Goal: Task Accomplishment & Management: Use online tool/utility

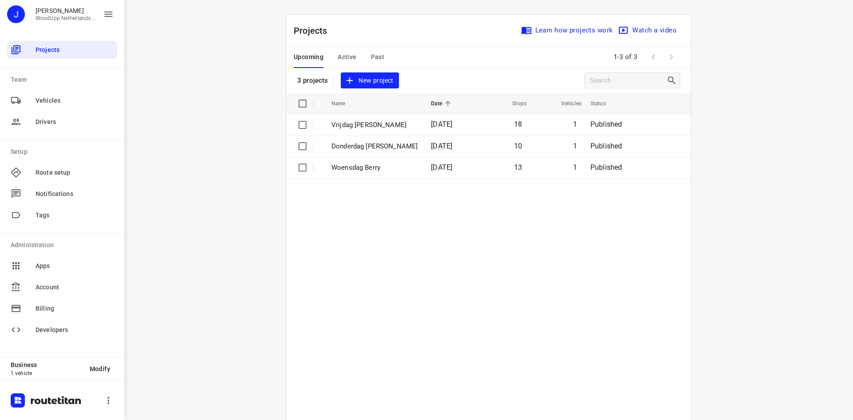
click at [236, 84] on div "i © 2025 Routetitan , © Stadia Maps , © OpenMapTiles © OpenStreetMap contributo…" at bounding box center [488, 210] width 729 height 420
click at [380, 80] on span "New project" at bounding box center [369, 80] width 47 height 11
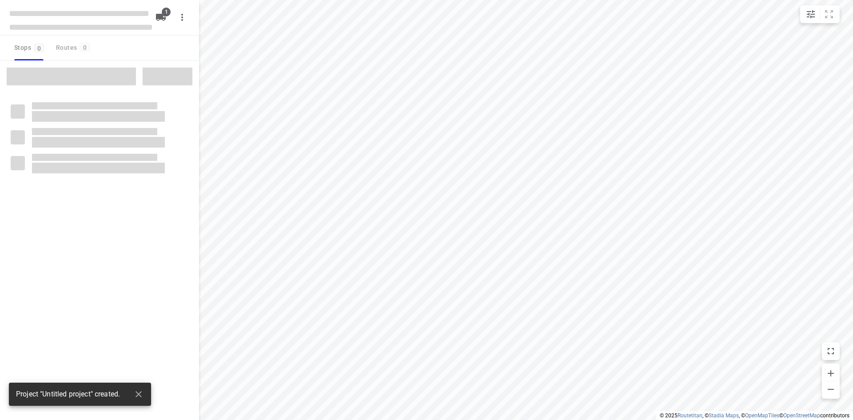
type input "distance"
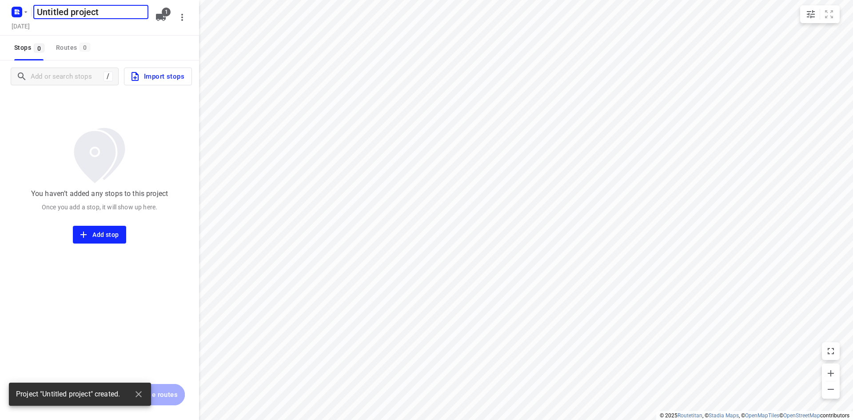
click at [46, 33] on div "Untitled project ​ [DATE] 1" at bounding box center [99, 18] width 199 height 36
click at [33, 26] on h5 "[DATE]" at bounding box center [20, 26] width 25 height 10
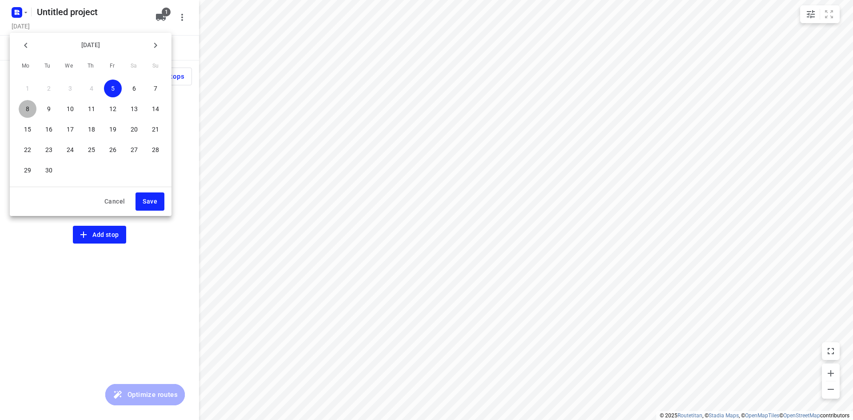
click at [26, 107] on p "8" at bounding box center [28, 108] width 4 height 9
click at [148, 201] on span "Save" at bounding box center [150, 201] width 15 height 11
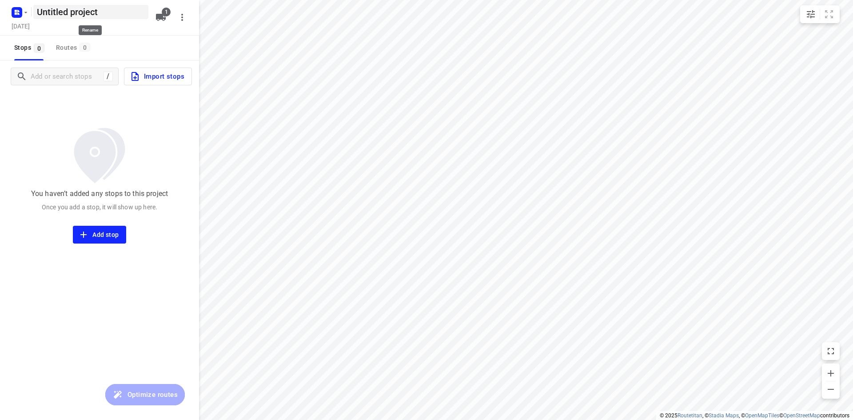
click at [78, 12] on h5 "Untitled project" at bounding box center [90, 12] width 115 height 14
click at [78, 12] on input "Untitled project" at bounding box center [90, 12] width 115 height 14
type input "Maandag [PERSON_NAME]"
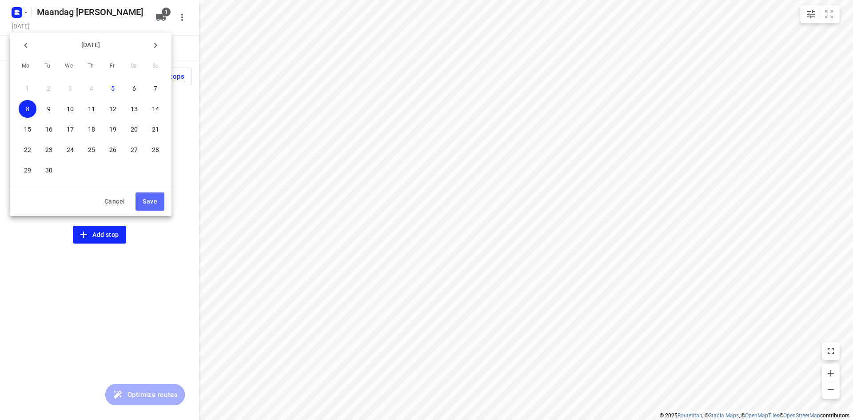
click at [147, 196] on span "Save" at bounding box center [150, 201] width 15 height 11
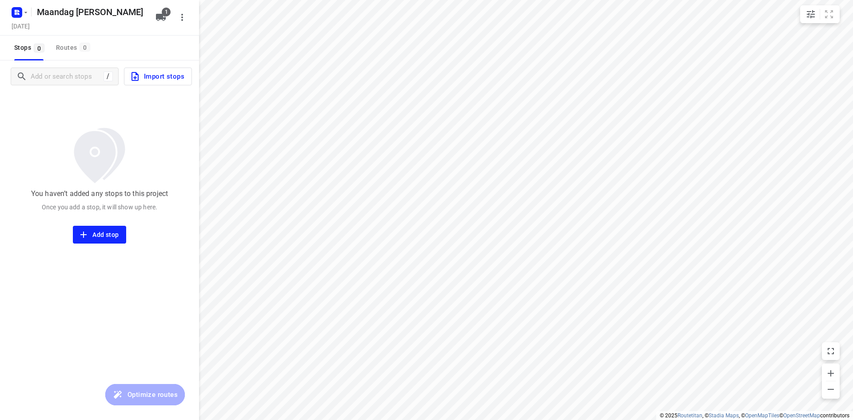
click at [111, 121] on div "You haven’t added any stops to this project Once you add a stop, it will show u…" at bounding box center [99, 167] width 199 height 151
click at [77, 70] on input "Add or search stops" at bounding box center [66, 77] width 70 height 14
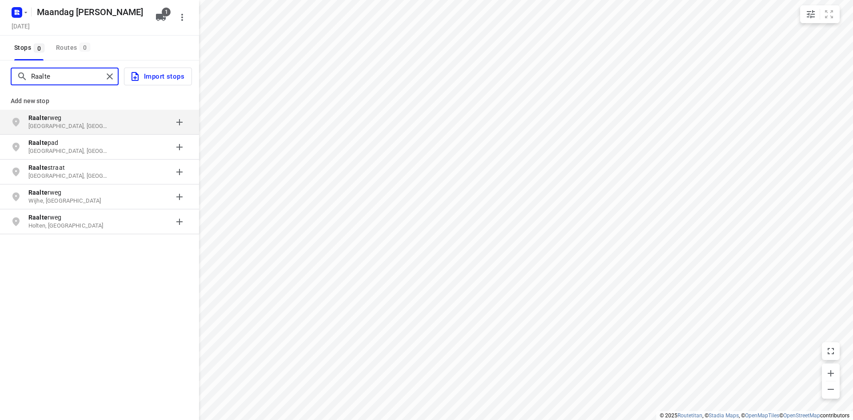
click at [69, 74] on input "Raalte" at bounding box center [67, 77] width 72 height 14
click at [69, 74] on input "Raalte" at bounding box center [103, 77] width 145 height 14
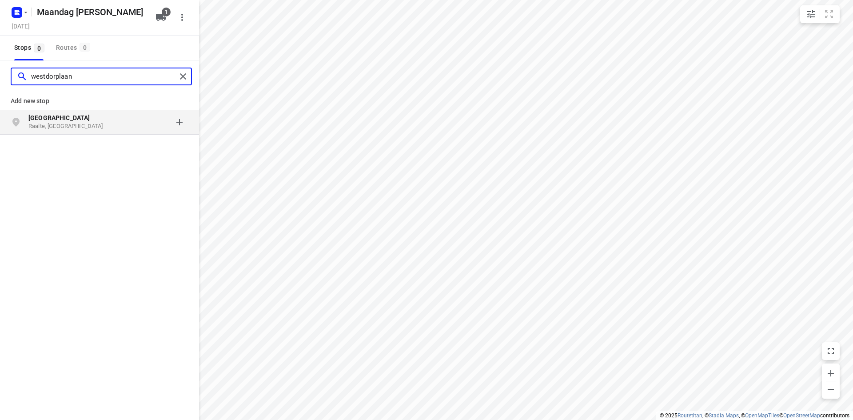
type input "westdorplaan"
click at [66, 116] on b "[GEOGRAPHIC_DATA]" at bounding box center [59, 117] width 62 height 7
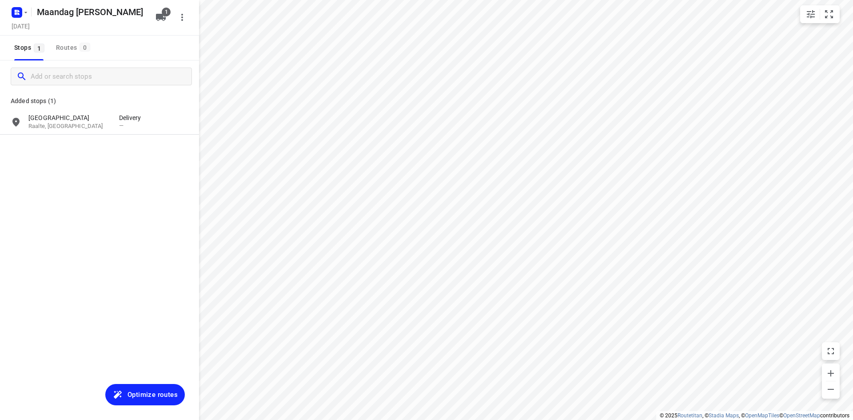
click at [160, 21] on icon "button" at bounding box center [161, 17] width 11 height 11
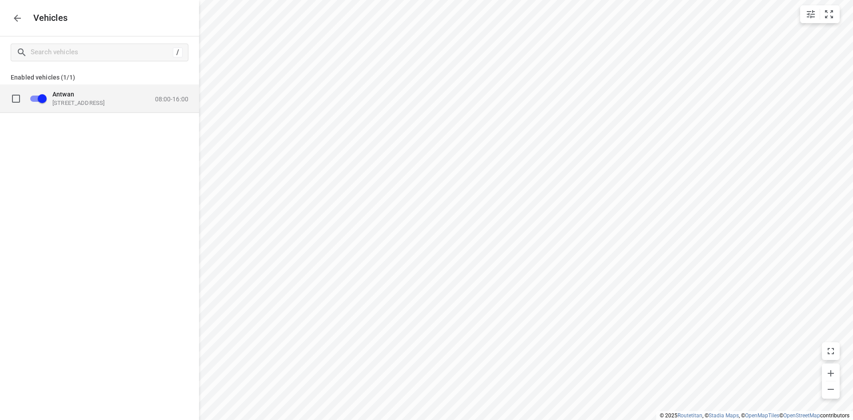
click at [166, 108] on div "Antwan [STREET_ADDRESS] 08:00-16:00" at bounding box center [107, 98] width 164 height 28
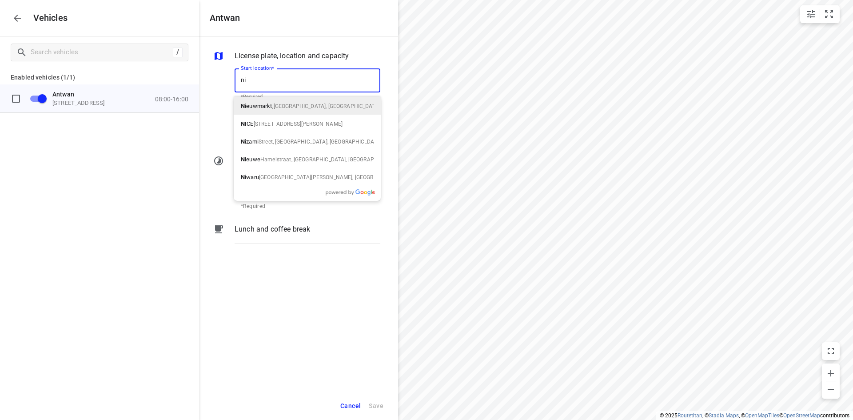
type input "n"
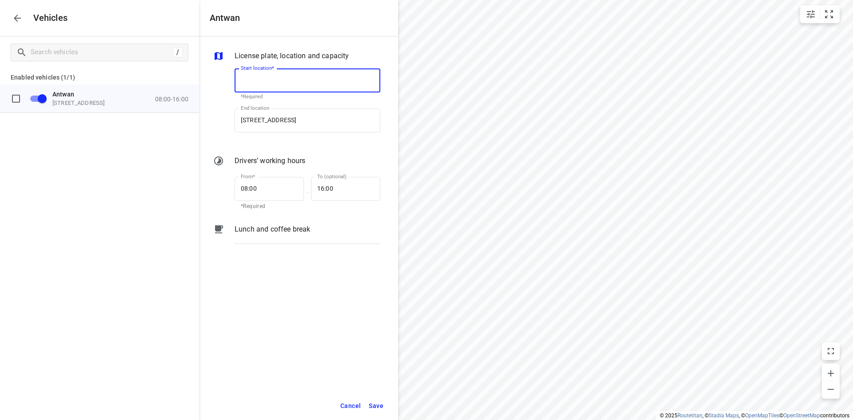
click at [288, 87] on input "Start location*" at bounding box center [308, 80] width 146 height 24
type input "Arkemheenweg, [GEOGRAPHIC_DATA], [GEOGRAPHIC_DATA]"
click at [270, 139] on div "End location [STREET_ADDRESS] [GEOGRAPHIC_DATA] location" at bounding box center [308, 123] width 146 height 31
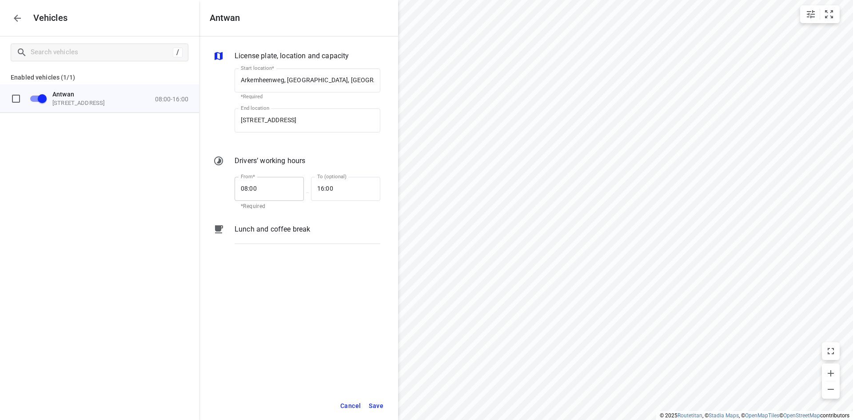
click at [243, 192] on input "08:00" at bounding box center [265, 189] width 60 height 24
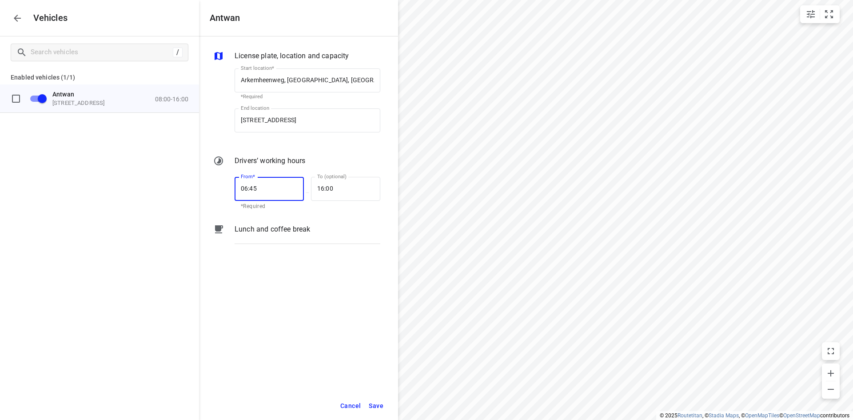
type input "06:45"
type input "16:30"
click at [375, 403] on span "Save" at bounding box center [376, 405] width 15 height 11
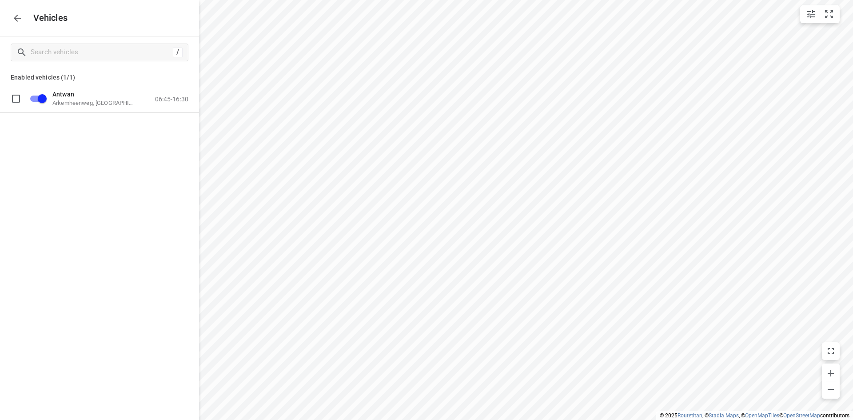
click at [18, 20] on icon "button" at bounding box center [17, 18] width 11 height 11
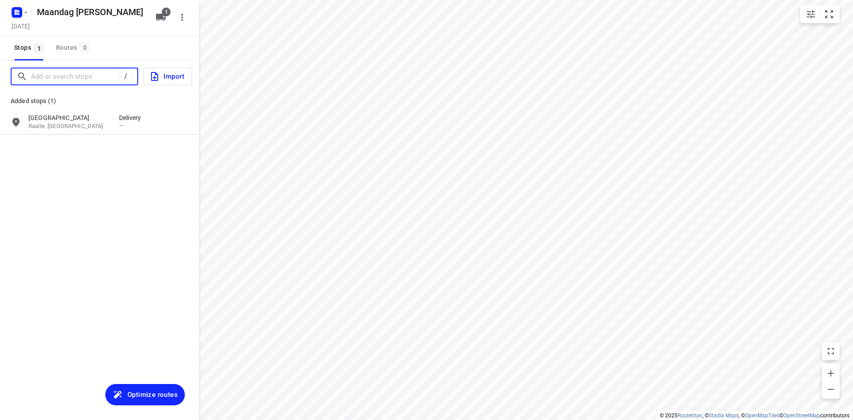
click at [70, 70] on input "Add or search stops" at bounding box center [75, 77] width 88 height 14
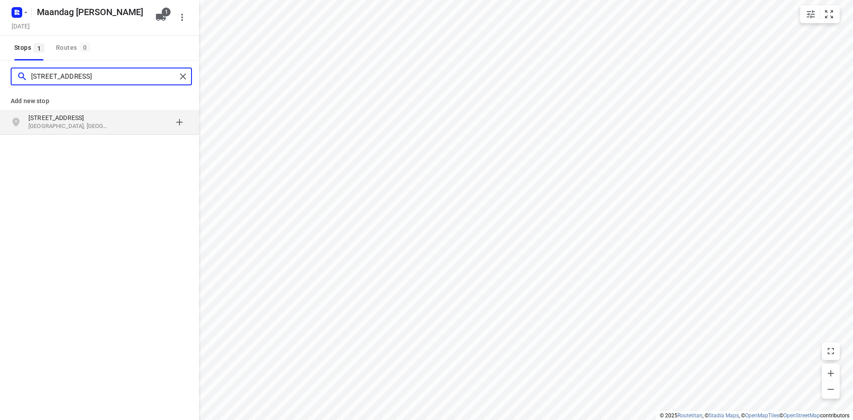
type input "[STREET_ADDRESS]"
click at [92, 116] on p "[STREET_ADDRESS]" at bounding box center [69, 117] width 82 height 9
type input "[STREET_ADDRESS]"
type input "d"
type input "vossenbes 14"
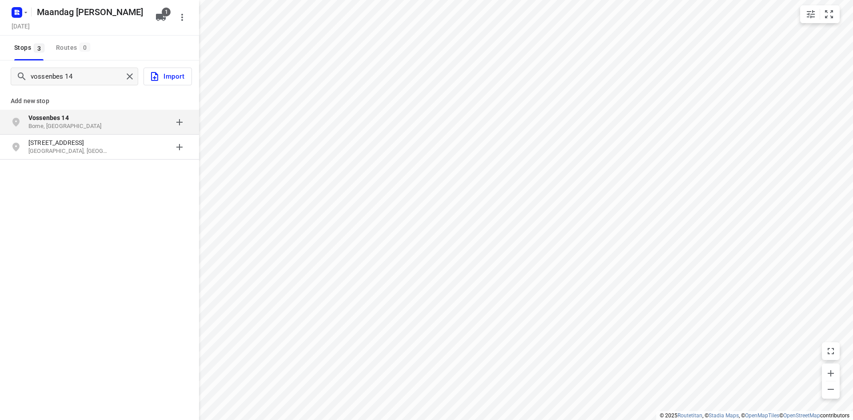
click at [63, 123] on p "Borne, [GEOGRAPHIC_DATA]" at bounding box center [69, 126] width 82 height 8
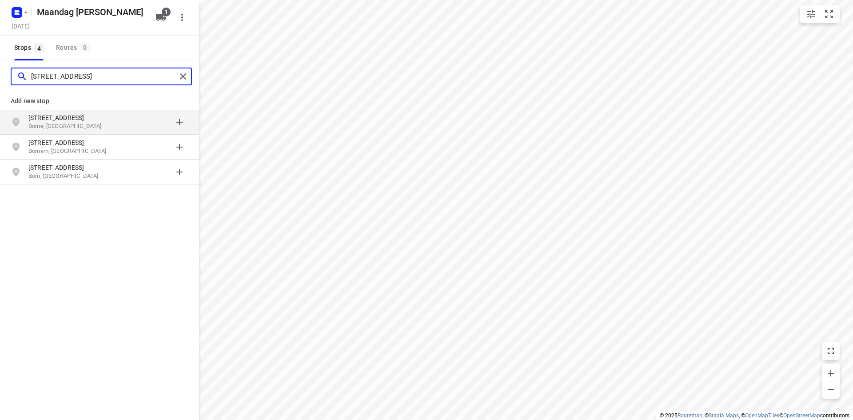
type input "[STREET_ADDRESS]"
click at [77, 123] on p "Borne, [GEOGRAPHIC_DATA]" at bounding box center [69, 126] width 82 height 8
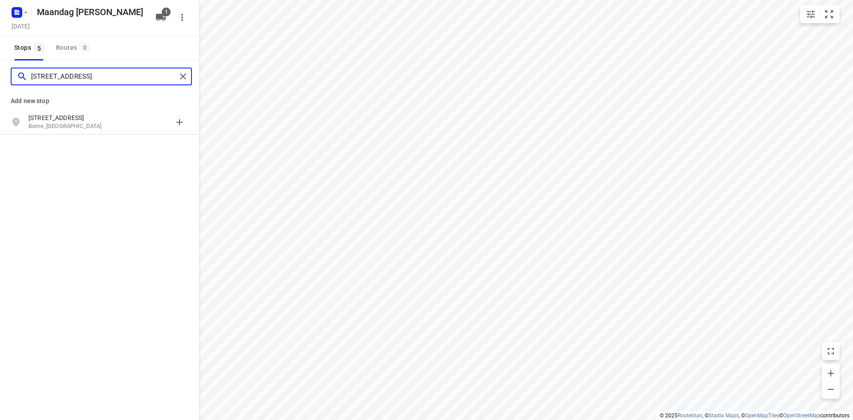
type input "[STREET_ADDRESS]"
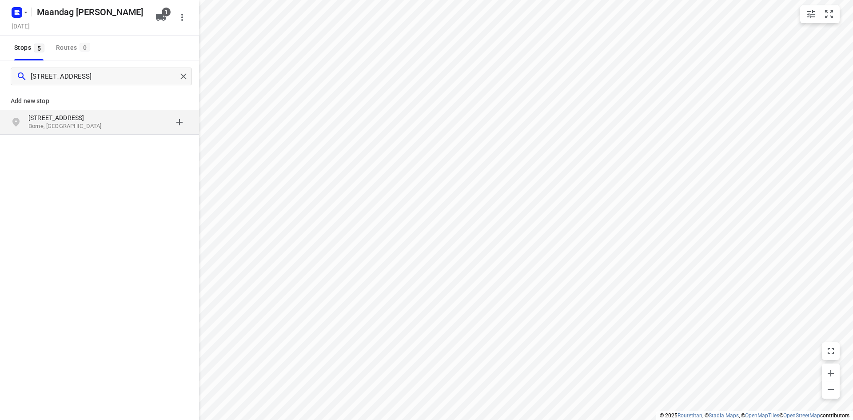
click at [74, 120] on p "[STREET_ADDRESS]" at bounding box center [69, 117] width 82 height 9
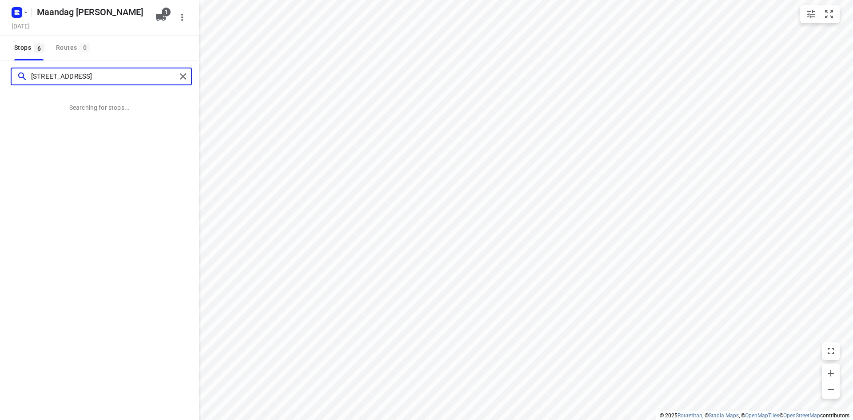
type input "[STREET_ADDRESS]"
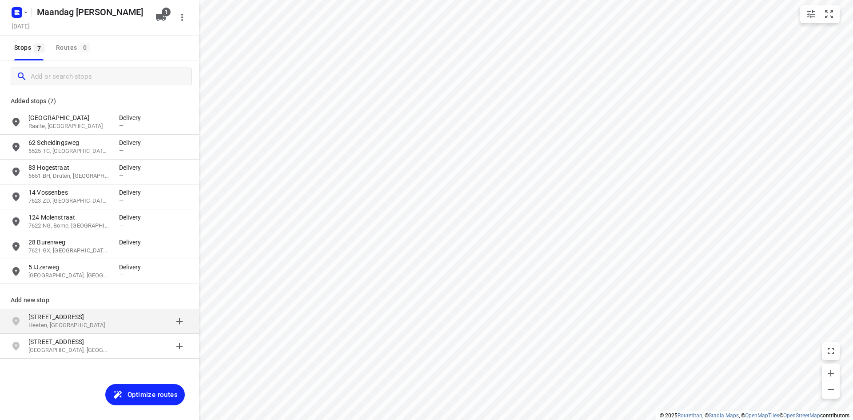
click at [46, 323] on p "Heeten, [GEOGRAPHIC_DATA]" at bounding box center [69, 325] width 82 height 8
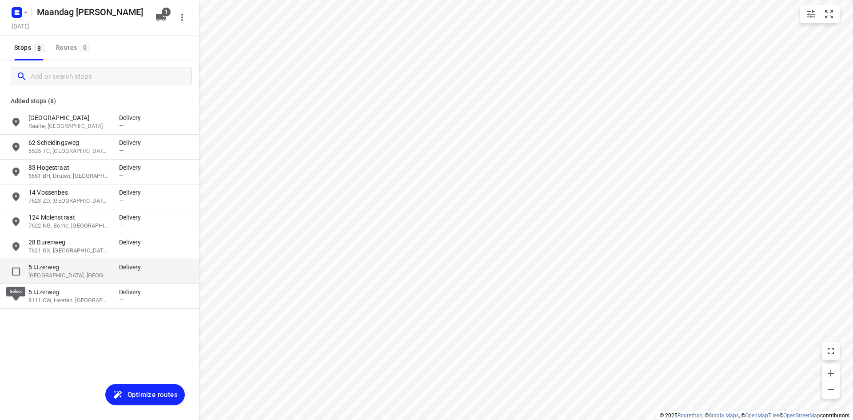
click at [12, 272] on input "grid" at bounding box center [16, 272] width 18 height 18
checkbox input "true"
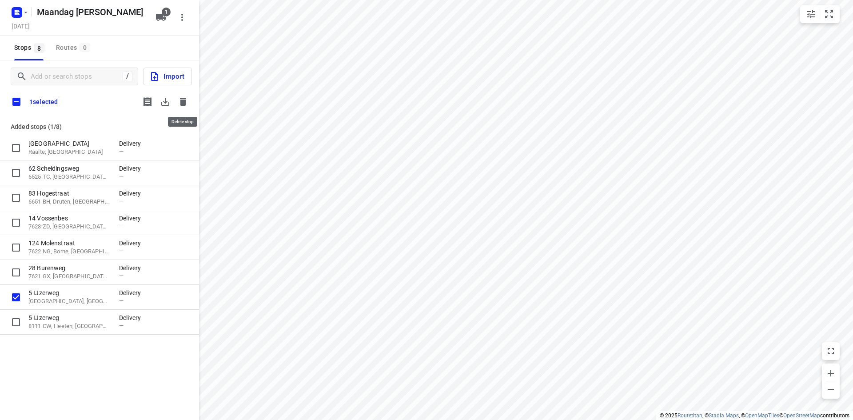
click at [177, 101] on button "button" at bounding box center [183, 102] width 18 height 18
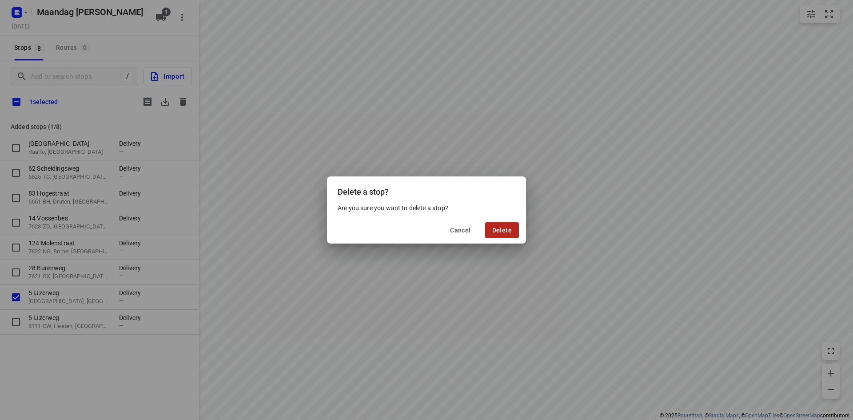
click at [498, 227] on span "Delete" at bounding box center [502, 230] width 20 height 7
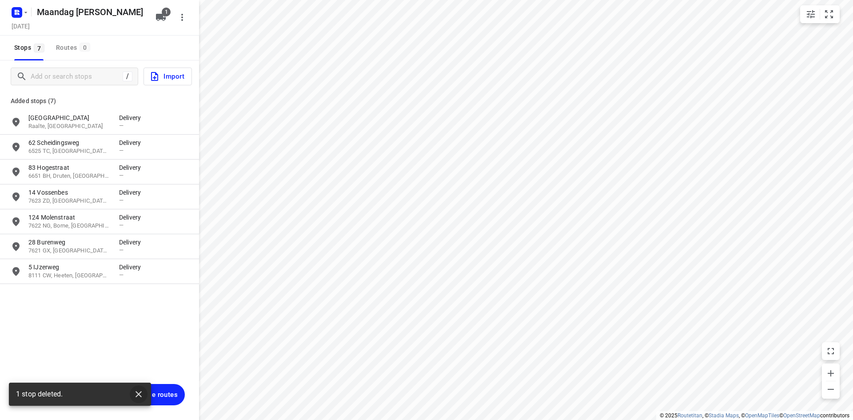
click at [136, 392] on icon "button" at bounding box center [139, 394] width 6 height 6
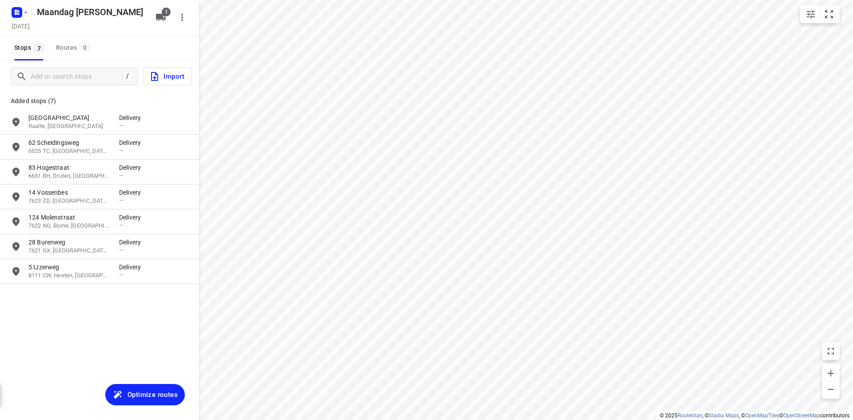
click at [142, 393] on body "i © 2025 Routetitan , © Stadia Maps , © OpenMapTiles © OpenStreetMap contributo…" at bounding box center [426, 210] width 853 height 420
click at [140, 392] on span "Optimize routes" at bounding box center [153, 395] width 50 height 12
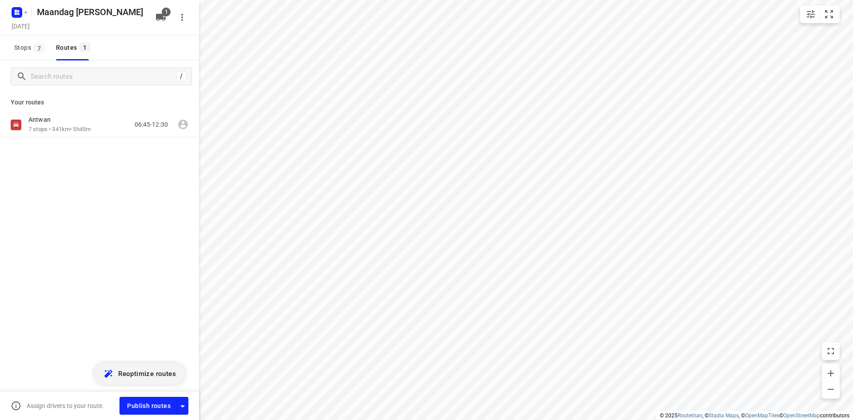
click at [89, 144] on div "Antwan 7 stops • 341km • 5h45m 06:45-12:30" at bounding box center [99, 155] width 199 height 87
click at [88, 126] on p "7 stops • 341km • 5h45m" at bounding box center [59, 129] width 62 height 8
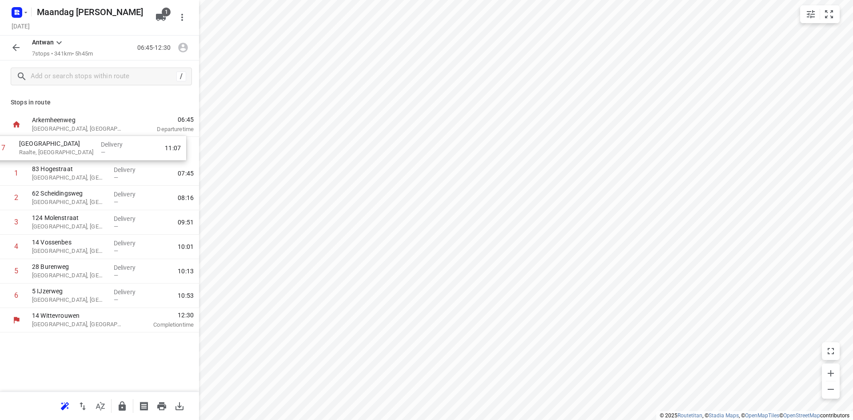
drag, startPoint x: 72, startPoint y: 300, endPoint x: 60, endPoint y: 148, distance: 152.0
click at [60, 148] on div "1 [GEOGRAPHIC_DATA], [GEOGRAPHIC_DATA] Delivery — 07:45 2 62 Scheidingsweg [GEO…" at bounding box center [99, 222] width 199 height 171
drag, startPoint x: 75, startPoint y: 300, endPoint x: 67, endPoint y: 176, distance: 123.4
click at [67, 176] on div "1 [GEOGRAPHIC_DATA], [GEOGRAPHIC_DATA] Delivery — 07:55 2 [GEOGRAPHIC_DATA], [G…" at bounding box center [99, 222] width 199 height 171
drag, startPoint x: 69, startPoint y: 298, endPoint x: 71, endPoint y: 192, distance: 105.8
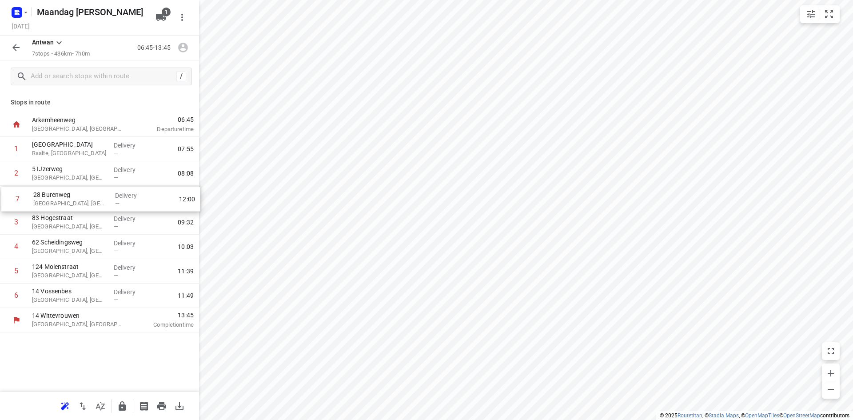
click at [71, 192] on div "1 [GEOGRAPHIC_DATA], [GEOGRAPHIC_DATA] Delivery — 07:55 2 5 IJzerweg [GEOGRAPHI…" at bounding box center [99, 222] width 199 height 171
drag, startPoint x: 55, startPoint y: 296, endPoint x: 60, endPoint y: 217, distance: 78.8
click at [60, 217] on div "1 [GEOGRAPHIC_DATA], [GEOGRAPHIC_DATA] Delivery — 07:55 2 5 IJzerweg [GEOGRAPHI…" at bounding box center [99, 222] width 199 height 171
drag, startPoint x: 50, startPoint y: 296, endPoint x: 56, endPoint y: 246, distance: 50.1
click at [56, 246] on div "1 [GEOGRAPHIC_DATA], [GEOGRAPHIC_DATA] Delivery — 07:55 2 5 IJzerweg [GEOGRAPHI…" at bounding box center [99, 222] width 199 height 171
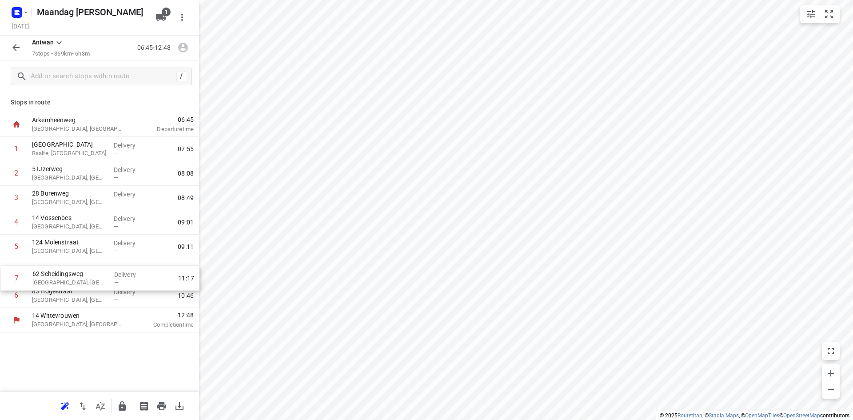
drag, startPoint x: 82, startPoint y: 296, endPoint x: 82, endPoint y: 276, distance: 20.4
click at [82, 276] on div "1 [GEOGRAPHIC_DATA], [GEOGRAPHIC_DATA] Delivery — 07:55 2 5 IJzerweg [GEOGRAPHI…" at bounding box center [99, 222] width 199 height 171
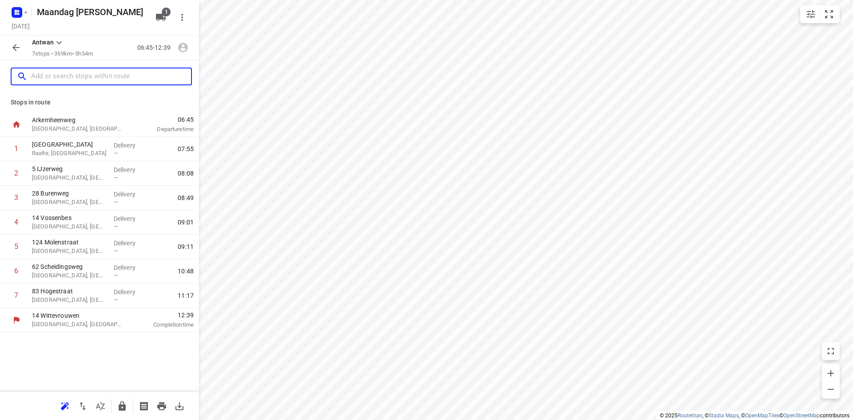
click at [56, 76] on input "text" at bounding box center [111, 77] width 160 height 14
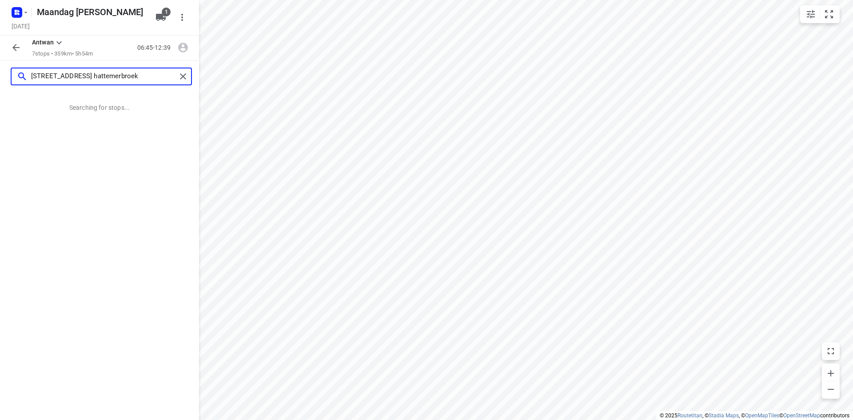
type input "[STREET_ADDRESS] hattemerbroek"
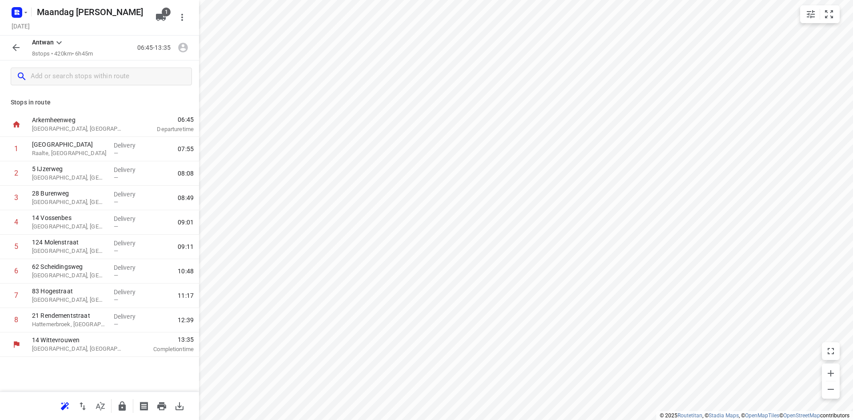
click at [97, 102] on p "Stops in route" at bounding box center [100, 102] width 178 height 9
drag, startPoint x: 63, startPoint y: 318, endPoint x: 62, endPoint y: 268, distance: 50.2
click at [62, 268] on div "1 [GEOGRAPHIC_DATA], [GEOGRAPHIC_DATA] Delivery — 07:55 2 5 IJzerweg [GEOGRAPHI…" at bounding box center [99, 235] width 199 height 196
click at [12, 298] on input "checkbox" at bounding box center [17, 296] width 18 height 18
checkbox input "true"
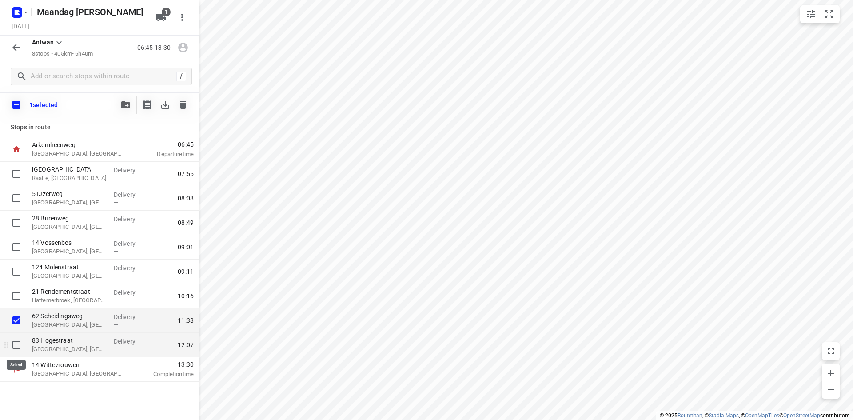
click at [20, 347] on input "checkbox" at bounding box center [17, 345] width 18 height 18
checkbox input "true"
click at [186, 107] on icon "button" at bounding box center [183, 105] width 6 height 8
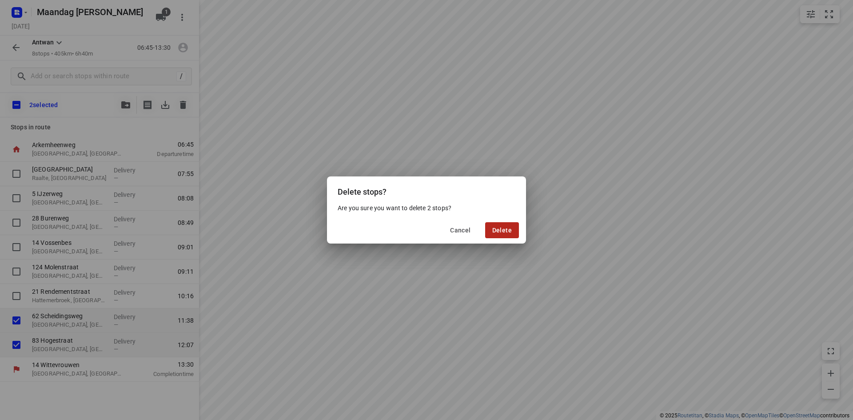
click at [495, 230] on span "Delete" at bounding box center [502, 230] width 20 height 7
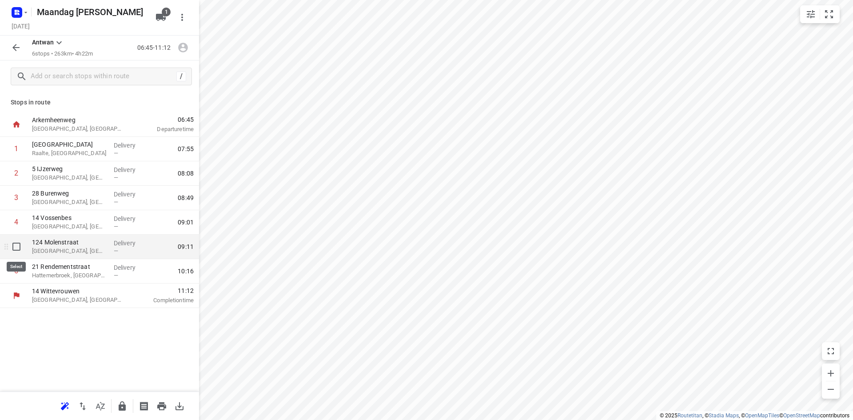
click at [18, 248] on input "checkbox" at bounding box center [17, 247] width 18 height 18
checkbox input "true"
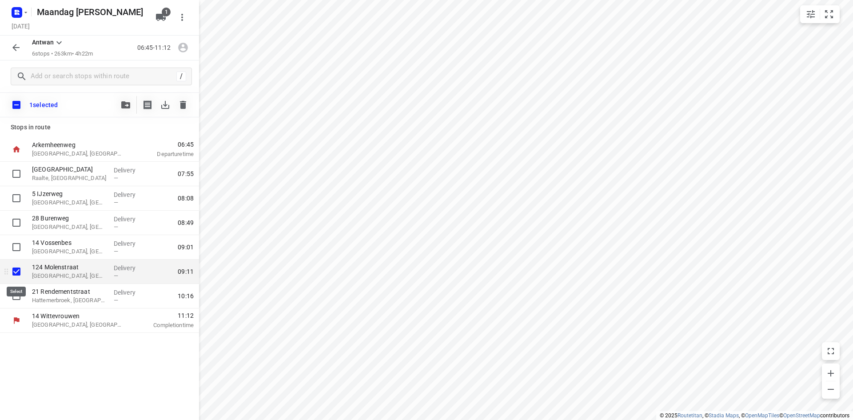
click at [20, 273] on input "checkbox" at bounding box center [17, 272] width 18 height 18
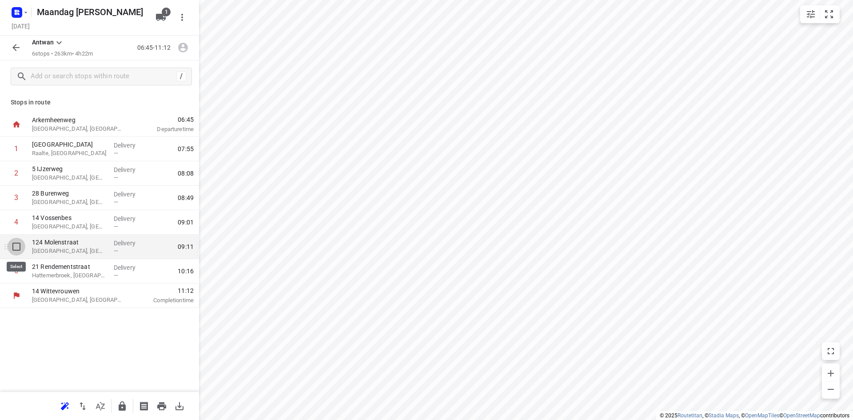
click at [15, 245] on input "checkbox" at bounding box center [17, 247] width 18 height 18
checkbox input "true"
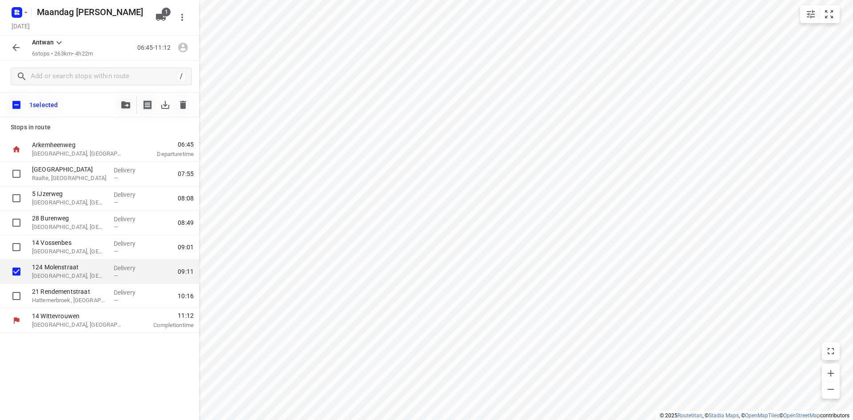
click at [186, 110] on button "button" at bounding box center [183, 105] width 18 height 18
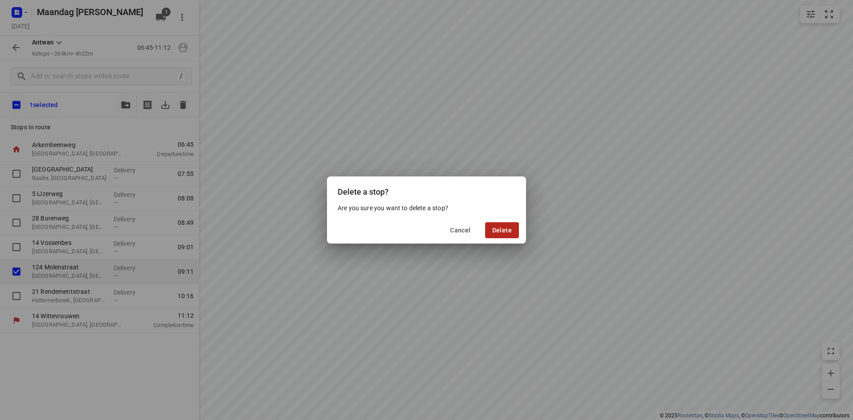
click at [502, 228] on span "Delete" at bounding box center [502, 230] width 20 height 7
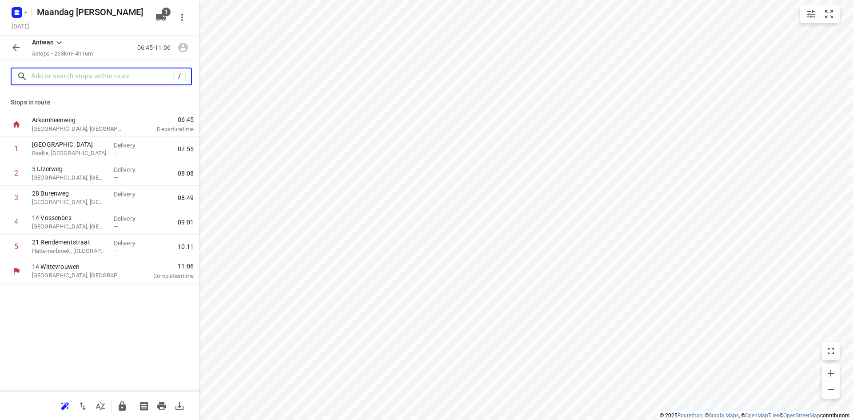
click at [106, 81] on input "text" at bounding box center [102, 77] width 142 height 14
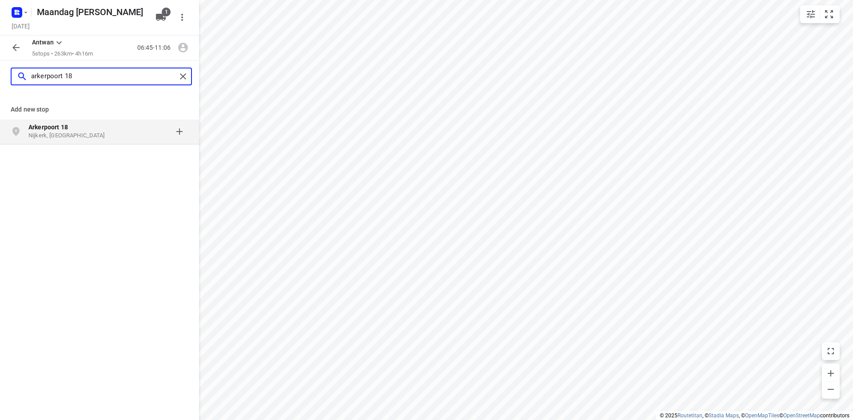
type input "arkerpoort 18"
click at [84, 121] on div "[STREET_ADDRESS]" at bounding box center [99, 132] width 199 height 25
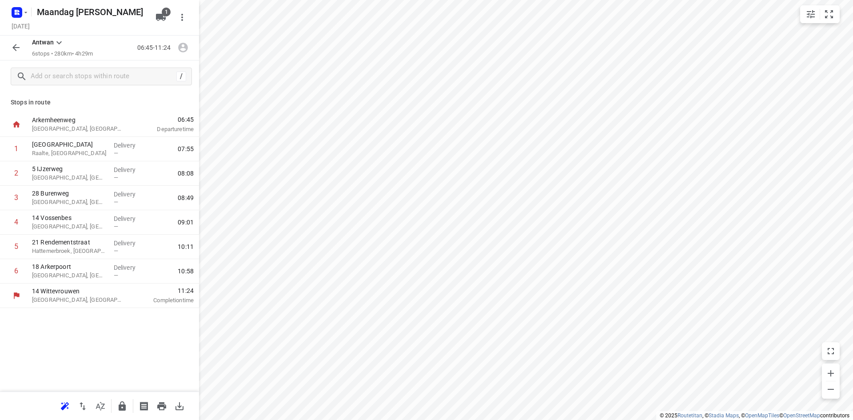
click at [128, 98] on p "Stops in route" at bounding box center [100, 102] width 178 height 9
click at [164, 164] on div "08:08" at bounding box center [174, 173] width 49 height 24
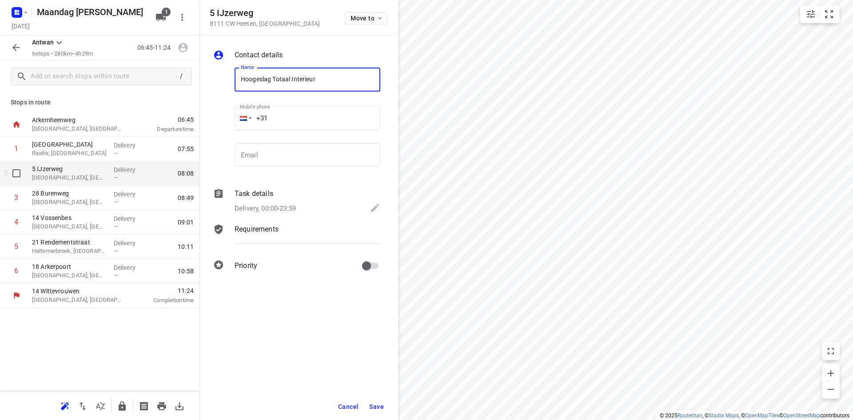
type input "Hoogeslag Totaal Interieur"
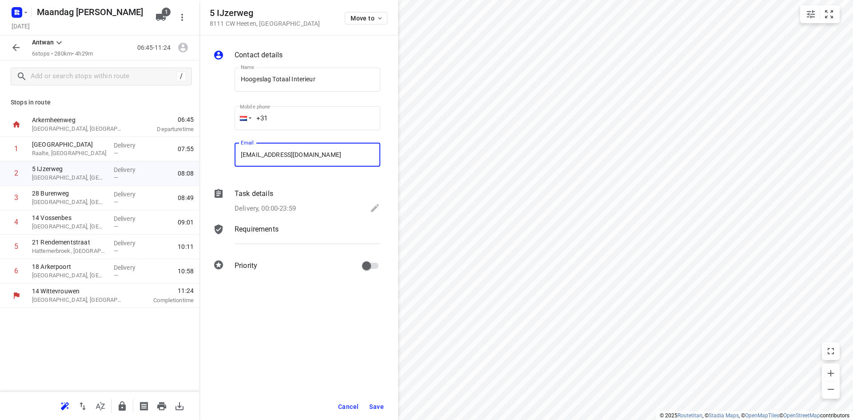
type input "[EMAIL_ADDRESS][DOMAIN_NAME]"
click at [379, 404] on span "Save" at bounding box center [376, 406] width 15 height 7
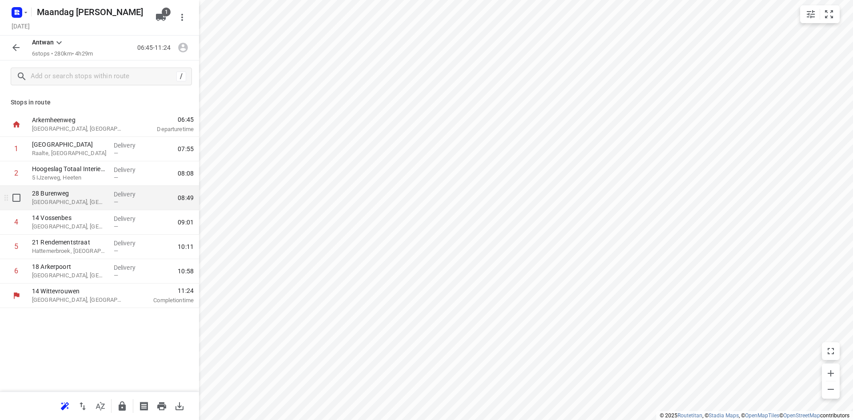
click at [68, 204] on p "[GEOGRAPHIC_DATA], [GEOGRAPHIC_DATA]" at bounding box center [69, 202] width 75 height 9
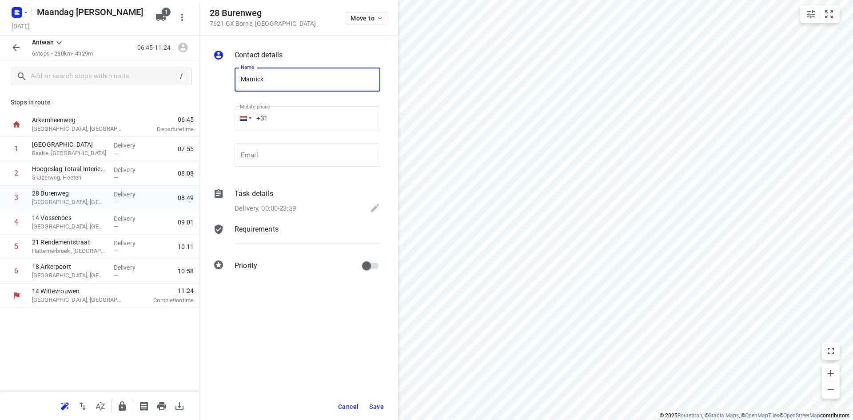
type input "Marnick [GEOGRAPHIC_DATA]"
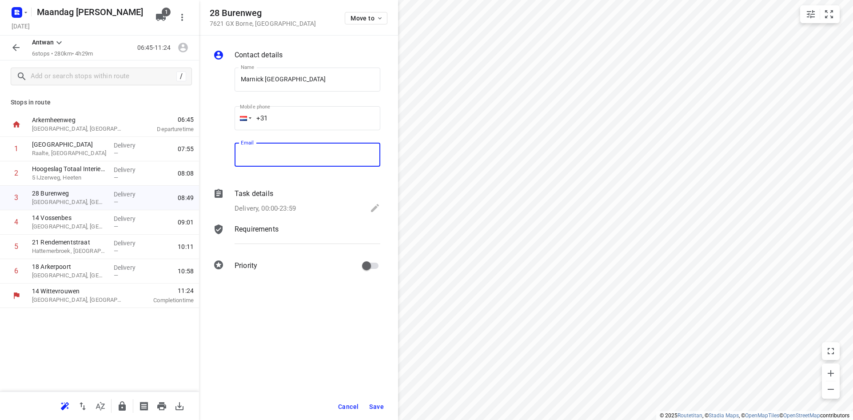
click at [302, 152] on input "email" at bounding box center [308, 155] width 146 height 24
type input "[EMAIL_ADDRESS][DOMAIN_NAME]"
click at [383, 404] on span "Save" at bounding box center [376, 406] width 15 height 7
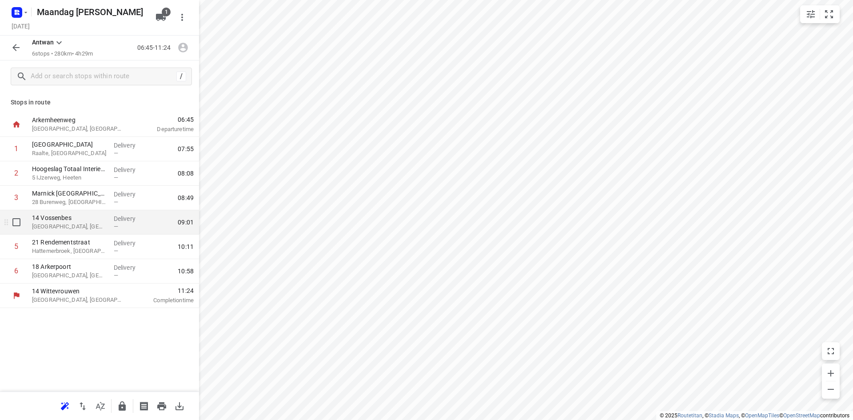
click at [101, 224] on p "[GEOGRAPHIC_DATA], [GEOGRAPHIC_DATA]" at bounding box center [69, 226] width 75 height 9
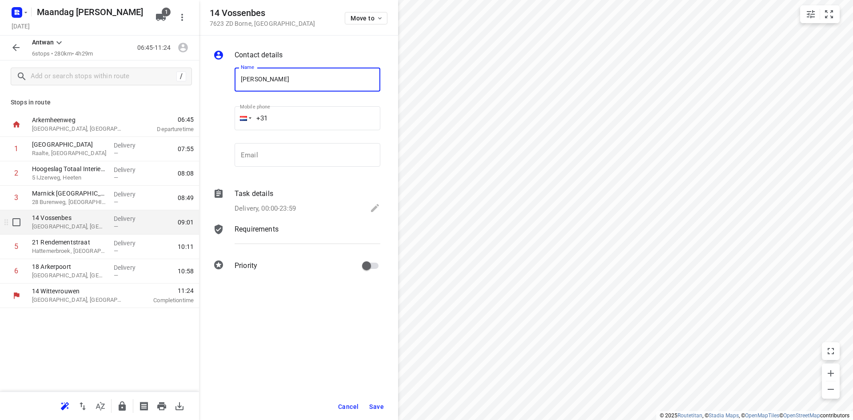
type input "[PERSON_NAME]"
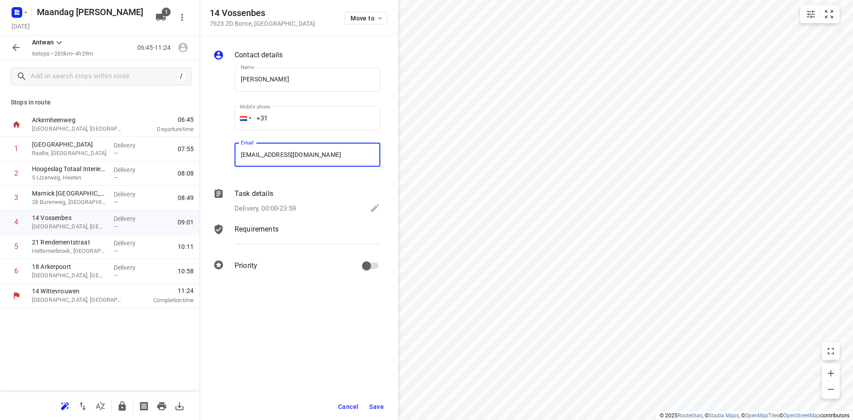
type input "[EMAIL_ADDRESS][DOMAIN_NAME]"
click at [379, 408] on span "Save" at bounding box center [376, 406] width 15 height 7
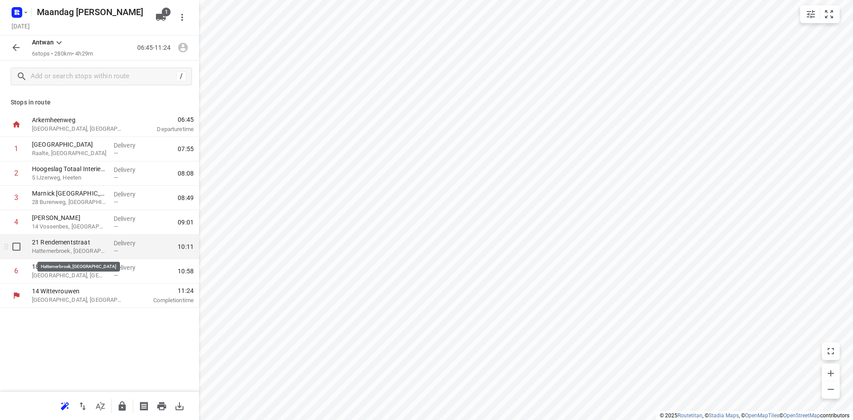
click at [101, 255] on p "Hattemerbroek, [GEOGRAPHIC_DATA]" at bounding box center [69, 251] width 75 height 9
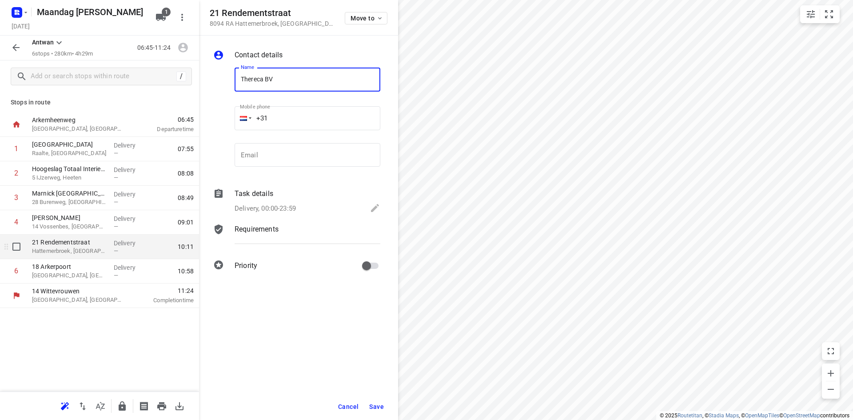
type input "Thereca BV"
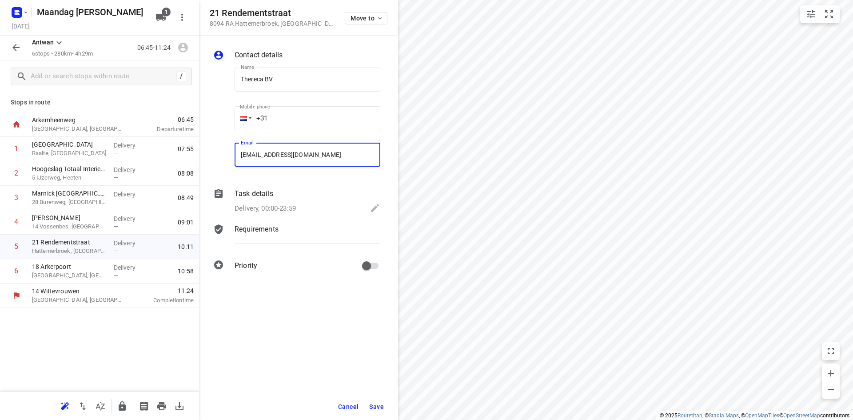
type input "[EMAIL_ADDRESS][DOMAIN_NAME]"
click at [376, 407] on span "Save" at bounding box center [376, 406] width 15 height 7
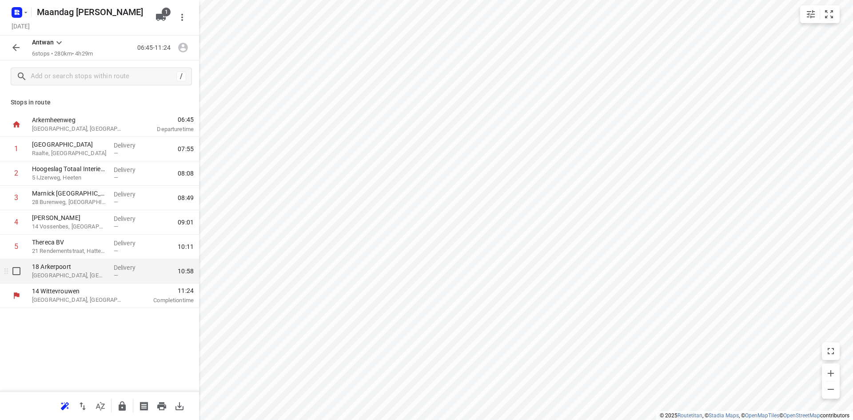
click at [79, 276] on p "[GEOGRAPHIC_DATA], [GEOGRAPHIC_DATA]" at bounding box center [69, 275] width 75 height 9
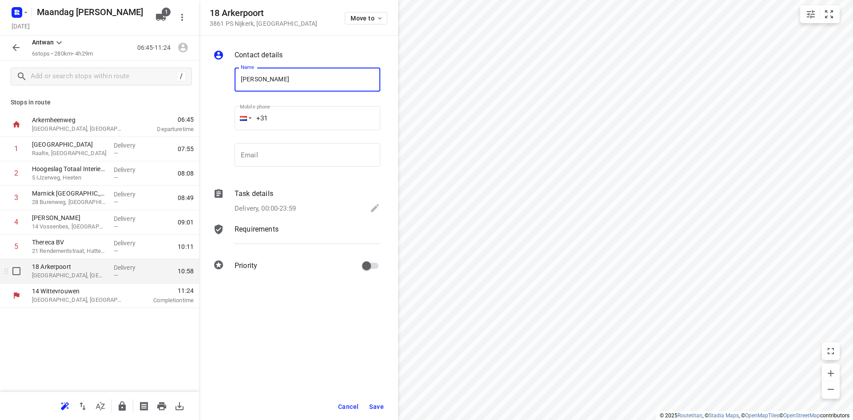
type input "[PERSON_NAME]"
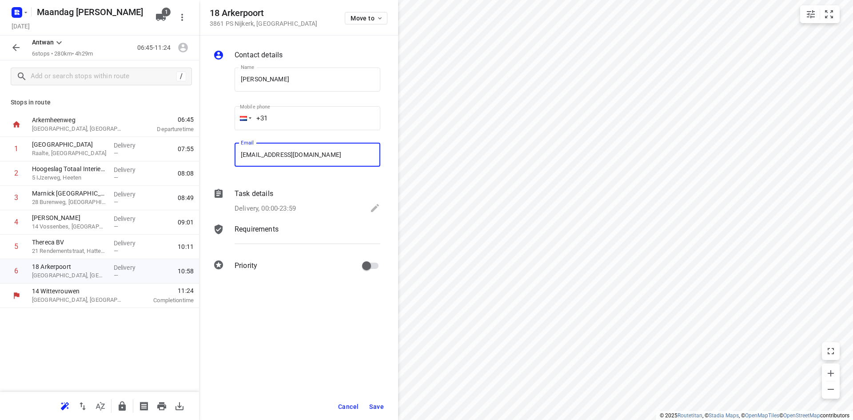
type input "[EMAIL_ADDRESS][DOMAIN_NAME]"
click at [380, 408] on span "Save" at bounding box center [376, 406] width 15 height 7
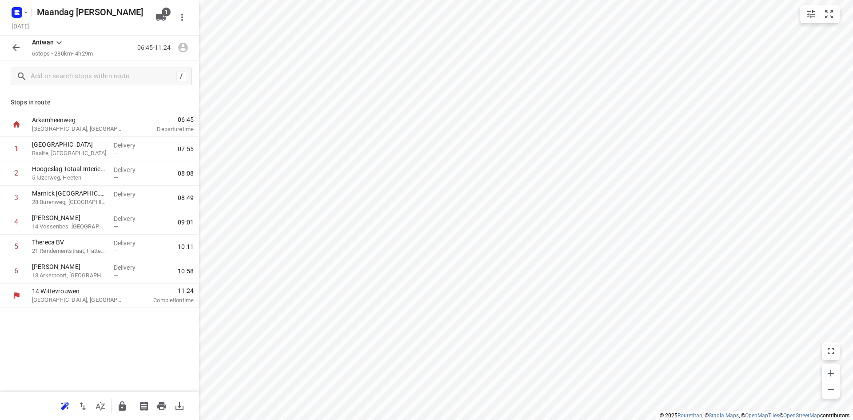
click at [32, 87] on div "/" at bounding box center [99, 76] width 199 height 32
click at [69, 12] on h5 "Maandag [PERSON_NAME]" at bounding box center [90, 12] width 115 height 14
click at [103, 12] on input "Maandag [PERSON_NAME]" at bounding box center [90, 12] width 115 height 14
type input "Maandag Ochtend [PERSON_NAME]"
click at [112, 30] on div "[DATE]" at bounding box center [81, 27] width 142 height 12
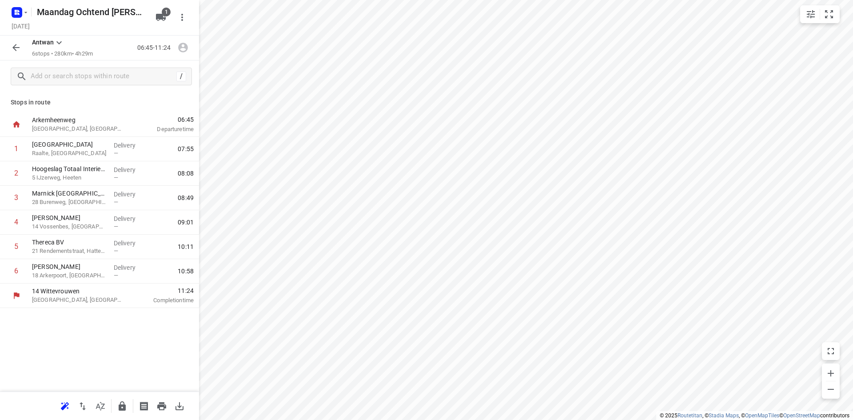
click at [19, 47] on icon "button" at bounding box center [16, 47] width 11 height 11
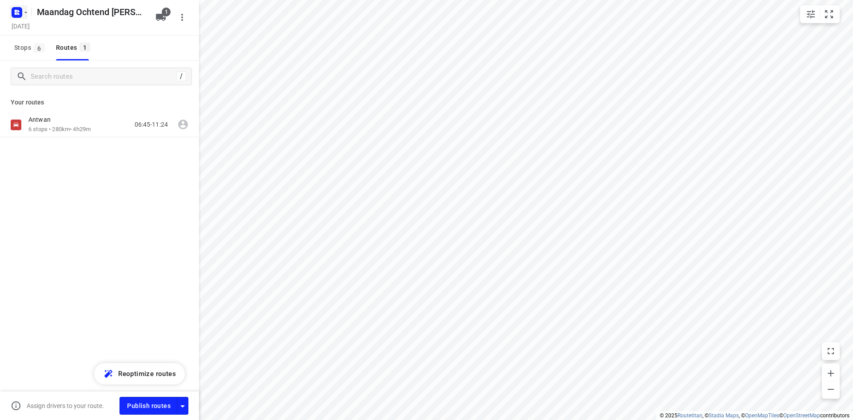
click at [25, 17] on button "button" at bounding box center [19, 12] width 18 height 14
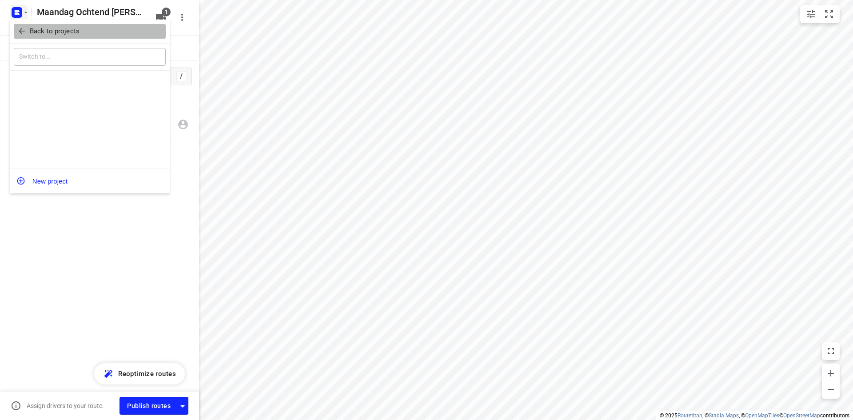
click at [38, 36] on button "Back to projects" at bounding box center [90, 31] width 152 height 15
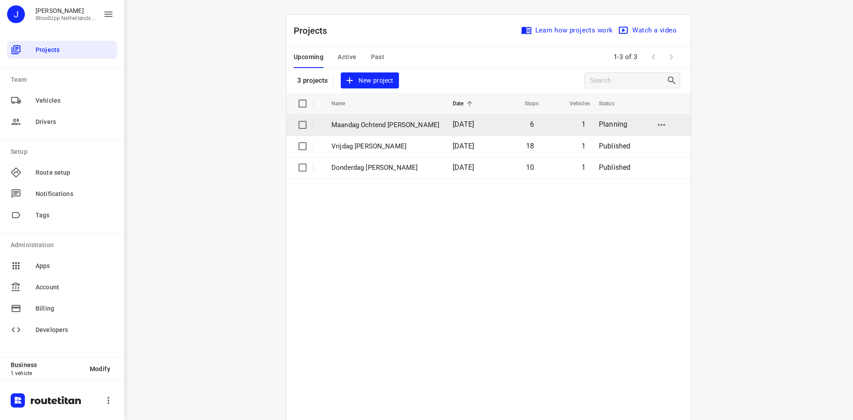
click at [348, 120] on p "Maandag Ochtend [PERSON_NAME]" at bounding box center [386, 125] width 108 height 10
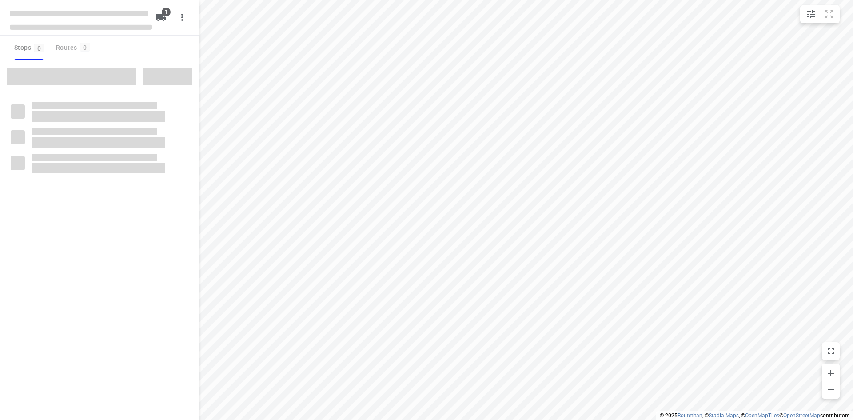
type input "distance"
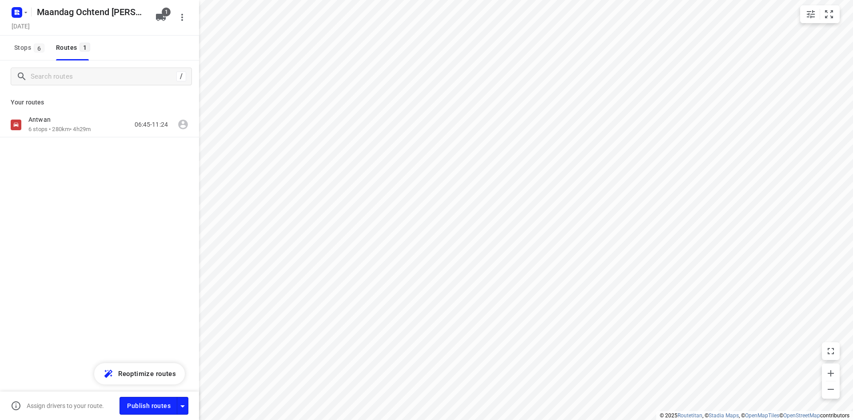
click at [137, 188] on div "Antwan 6 stops • 280km • 4h29m 06:45-11:24" at bounding box center [99, 155] width 199 height 87
click at [152, 407] on span "Publish routes" at bounding box center [149, 405] width 44 height 11
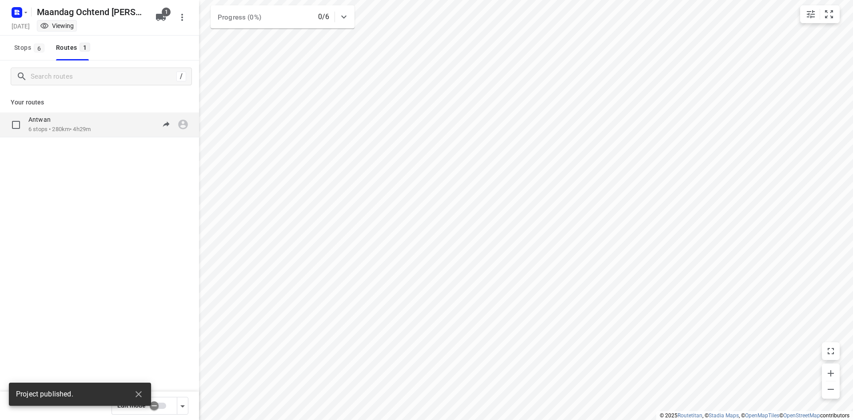
click at [95, 134] on div "Antwan 6 stops • 280km • 4h29m 06:45-11:24" at bounding box center [99, 124] width 199 height 25
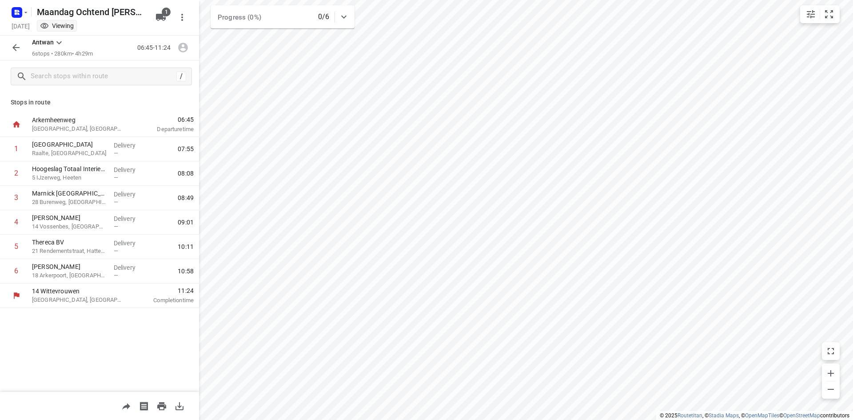
click at [179, 412] on button "button" at bounding box center [180, 406] width 18 height 18
click at [12, 55] on button "button" at bounding box center [16, 48] width 18 height 18
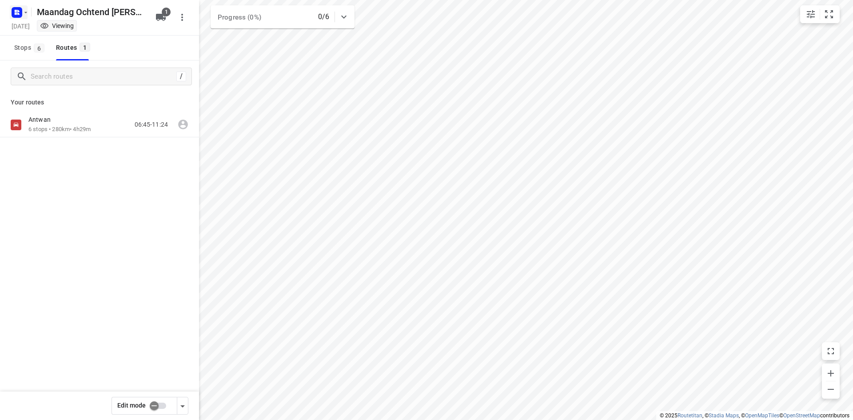
click at [14, 17] on rect "button" at bounding box center [17, 12] width 11 height 11
click at [27, 36] on span "Back to projects" at bounding box center [89, 31] width 145 height 10
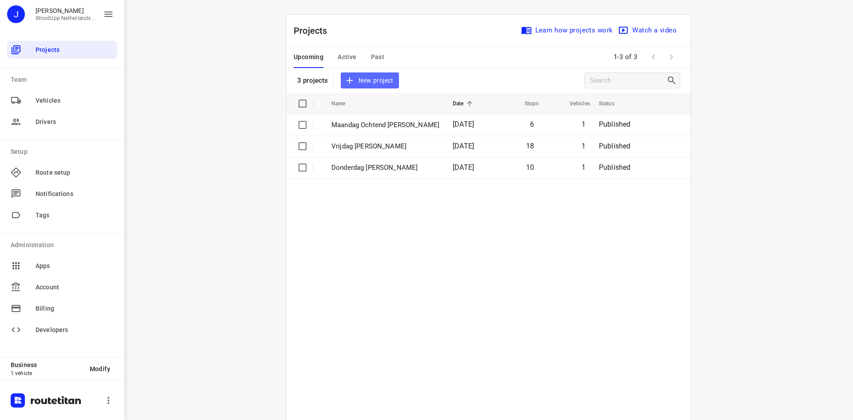
click at [364, 73] on button "New project" at bounding box center [370, 80] width 58 height 16
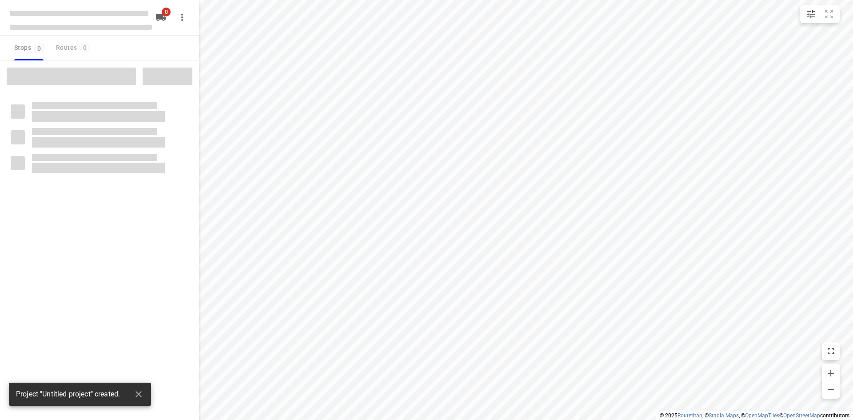
type input "distance"
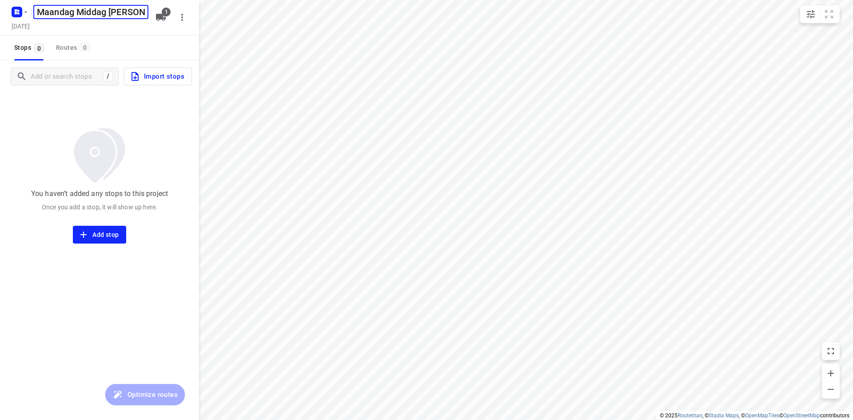
type input "Maandag Middag [PERSON_NAME]"
click at [58, 30] on div "[DATE]" at bounding box center [81, 27] width 142 height 12
click at [33, 27] on h5 "[DATE]" at bounding box center [20, 26] width 25 height 10
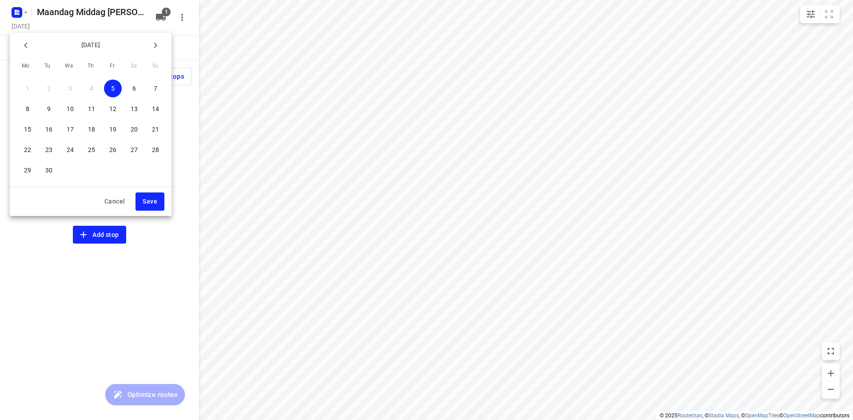
click at [22, 107] on span "8" at bounding box center [28, 108] width 18 height 9
click at [147, 200] on span "Save" at bounding box center [150, 201] width 15 height 11
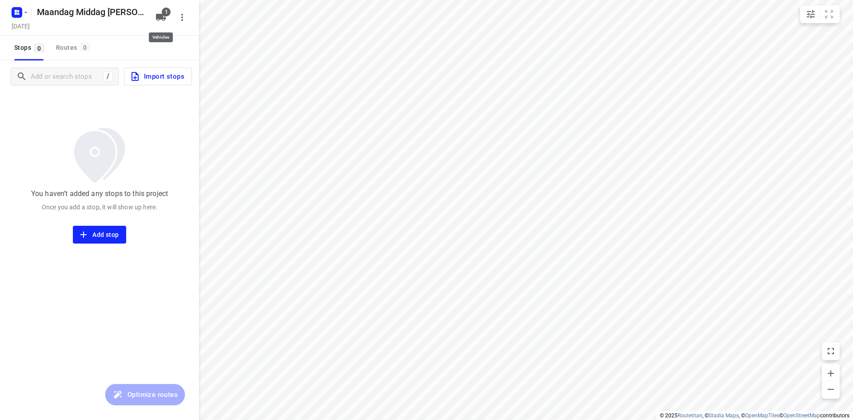
click at [156, 17] on icon "button" at bounding box center [161, 17] width 10 height 7
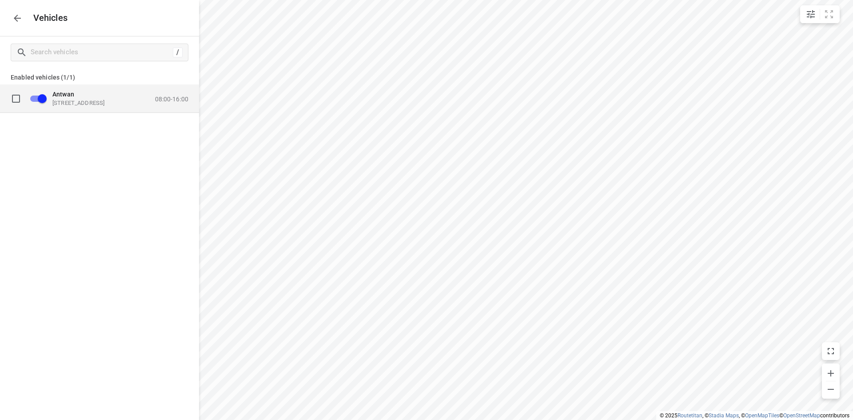
click at [181, 101] on p "08:00-16:00" at bounding box center [171, 98] width 33 height 7
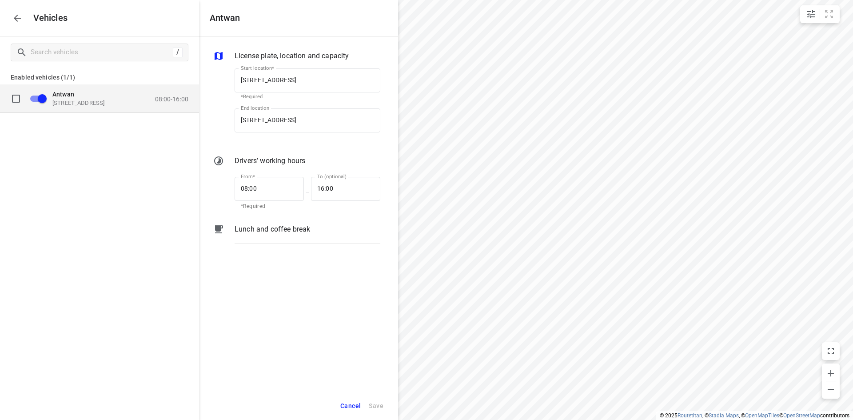
scroll to position [0, 1]
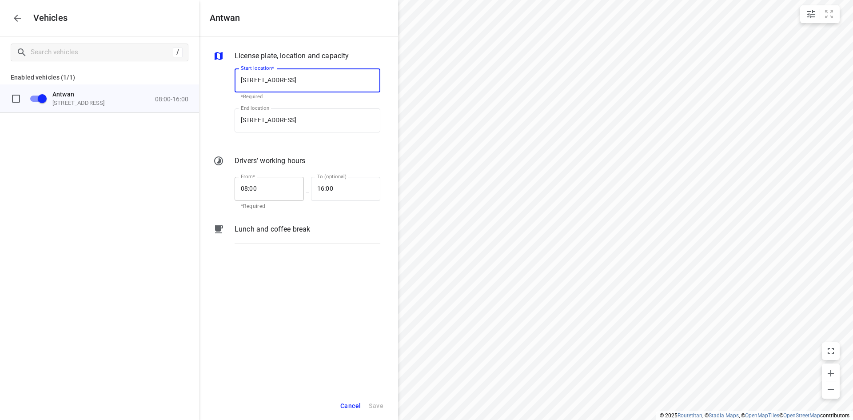
click at [252, 185] on input "08:00" at bounding box center [265, 189] width 60 height 24
type input "12:00"
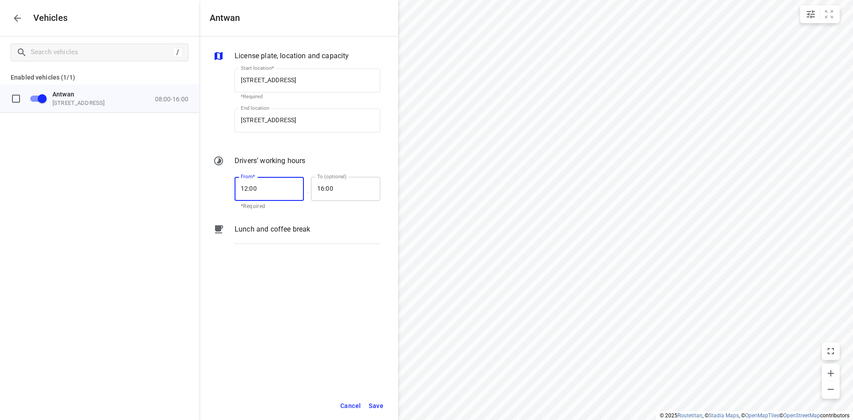
click at [327, 190] on input "16:00" at bounding box center [341, 189] width 60 height 24
type input "16:45"
click at [376, 404] on span "Save" at bounding box center [376, 405] width 15 height 11
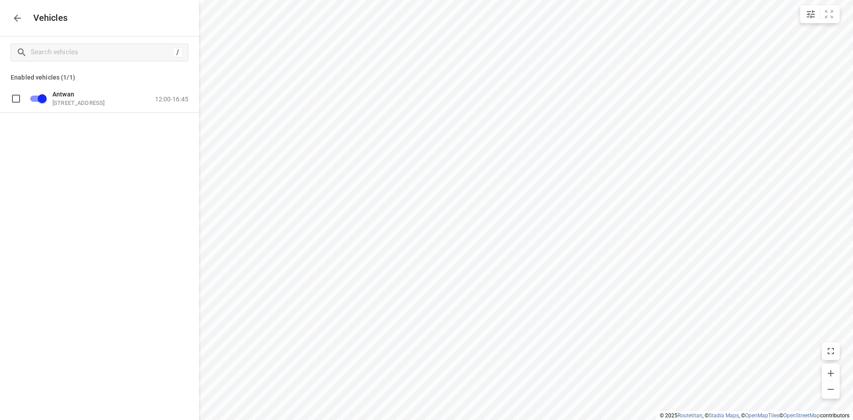
click at [14, 15] on icon "button" at bounding box center [17, 18] width 11 height 11
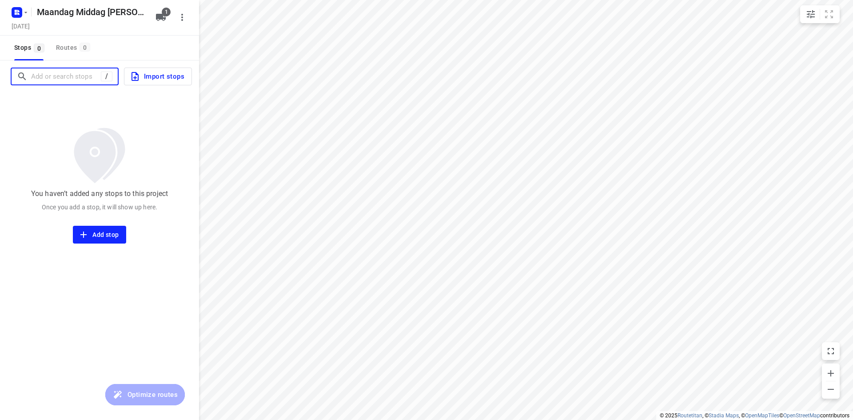
click at [60, 80] on input "Add or search stops" at bounding box center [66, 77] width 70 height 14
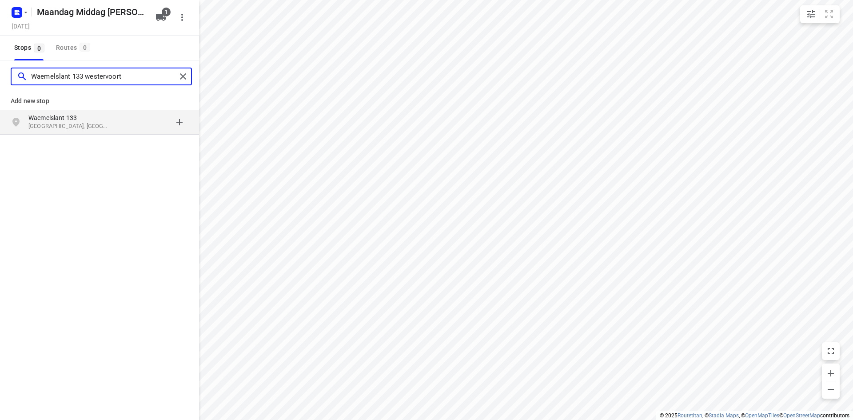
type input "Waemelslant 133 westervoort"
click at [74, 129] on p "[GEOGRAPHIC_DATA], [GEOGRAPHIC_DATA]" at bounding box center [69, 126] width 82 height 8
type input "[STREET_ADDRESS]"
click at [50, 116] on p "[STREET_ADDRESS]" at bounding box center [69, 117] width 82 height 9
type input "[STREET_ADDRESS]"
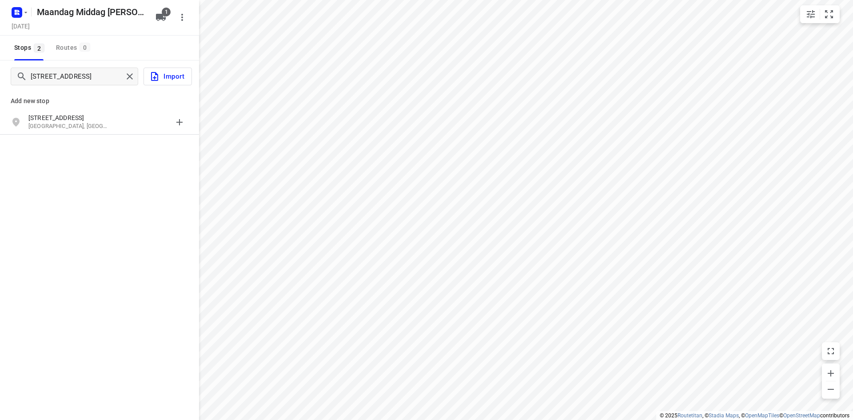
click at [50, 116] on p "[STREET_ADDRESS]" at bounding box center [69, 117] width 82 height 9
type input "hooge zijde 22 eindhoven"
click at [50, 116] on p "Hooge Zijde 22" at bounding box center [69, 117] width 82 height 9
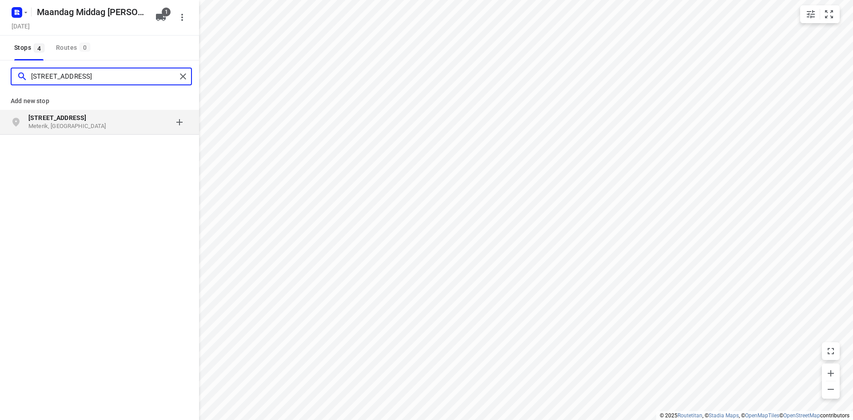
type input "[STREET_ADDRESS]"
click at [51, 124] on p "Meterik, [GEOGRAPHIC_DATA]" at bounding box center [69, 126] width 82 height 8
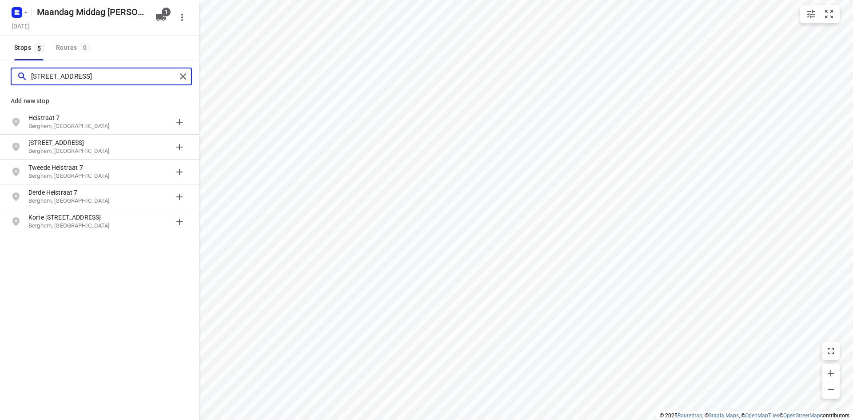
type input "[STREET_ADDRESS]"
click at [51, 124] on p "Berghem, [GEOGRAPHIC_DATA]" at bounding box center [69, 126] width 82 height 8
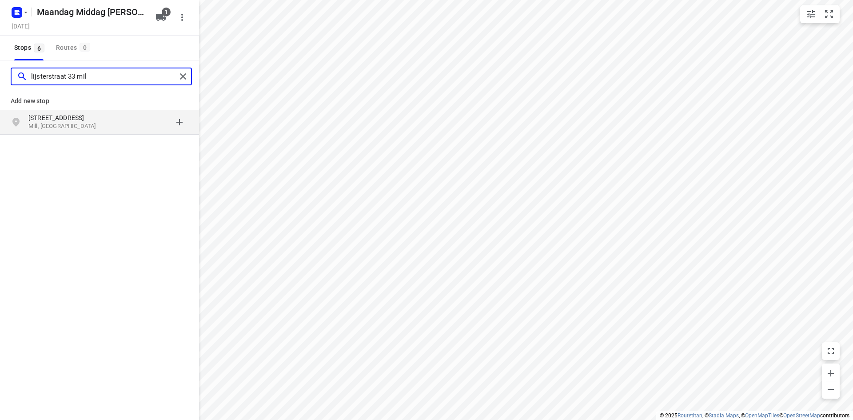
type input "lijsterstraat 33 mil"
click at [56, 127] on p "Mill, [GEOGRAPHIC_DATA]" at bounding box center [69, 126] width 82 height 8
type input "evenaar 6 de meern"
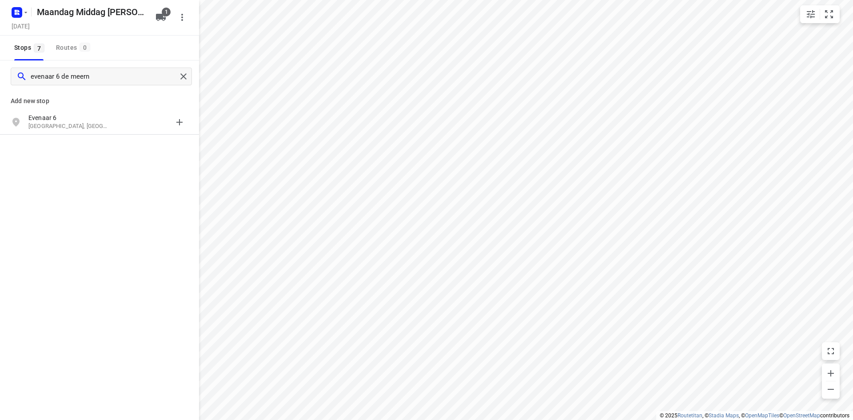
click at [56, 124] on p "[GEOGRAPHIC_DATA], [GEOGRAPHIC_DATA]" at bounding box center [69, 126] width 82 height 8
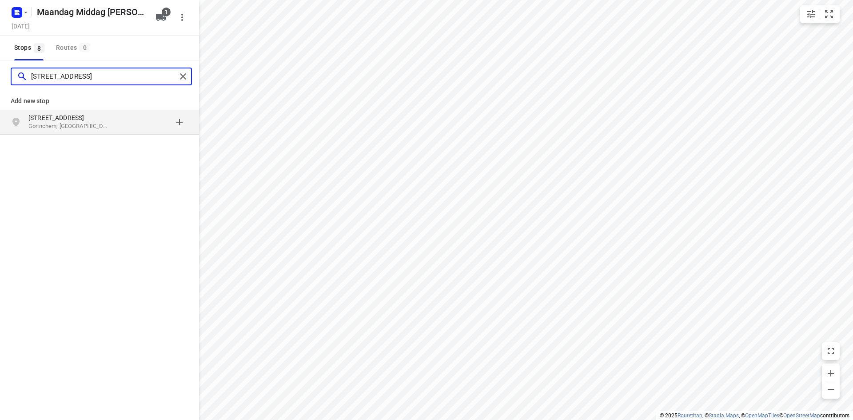
type input "[STREET_ADDRESS]"
click at [56, 124] on p "Gorinchem, [GEOGRAPHIC_DATA]" at bounding box center [69, 126] width 82 height 8
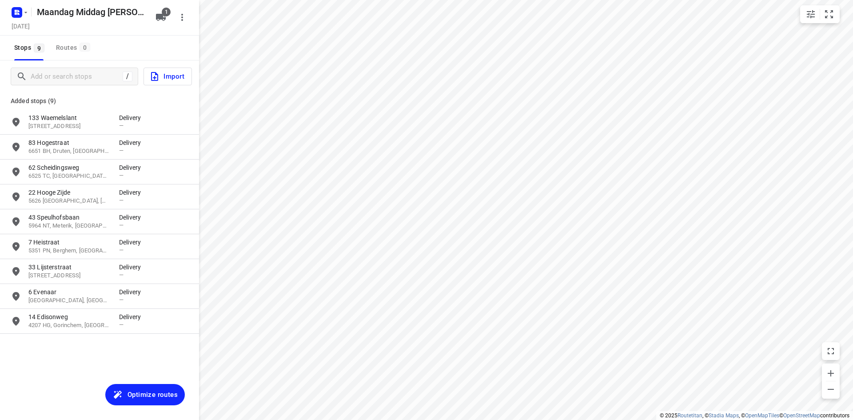
click at [135, 51] on div "Stops 9 Routes 0" at bounding box center [99, 48] width 199 height 25
click at [155, 392] on span "Optimize routes" at bounding box center [153, 395] width 50 height 12
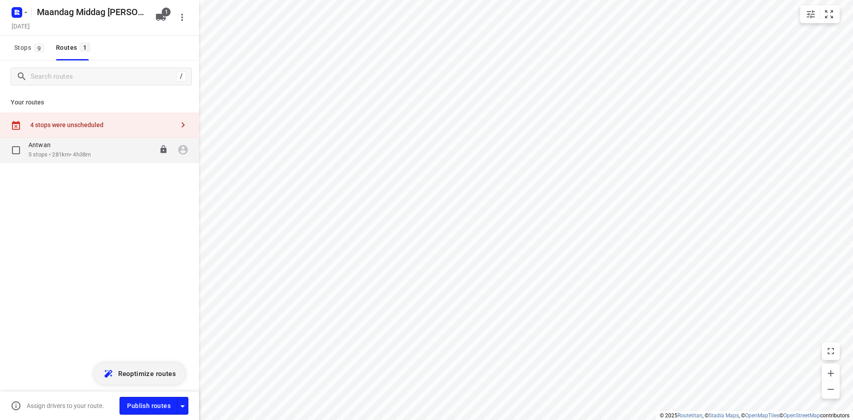
click at [106, 150] on div "Antwan 5 stops • 281km • 4h38m 12:00-16:38" at bounding box center [113, 150] width 171 height 18
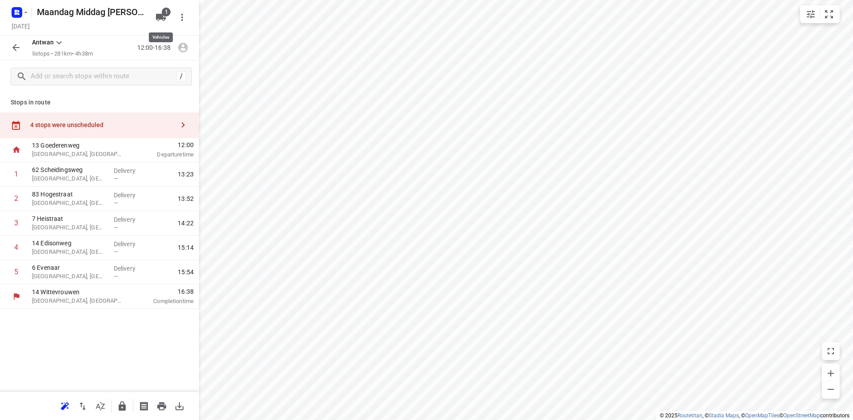
click at [162, 16] on icon "button" at bounding box center [161, 17] width 10 height 7
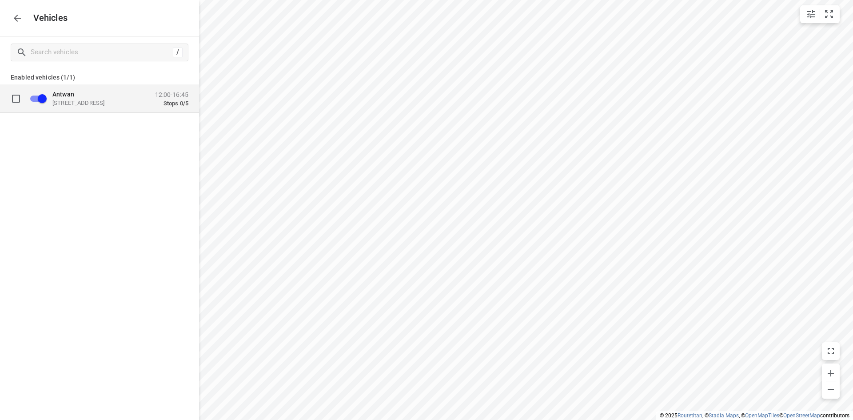
click at [185, 99] on div "12:00-16:45 Stops 0/5" at bounding box center [171, 99] width 33 height 16
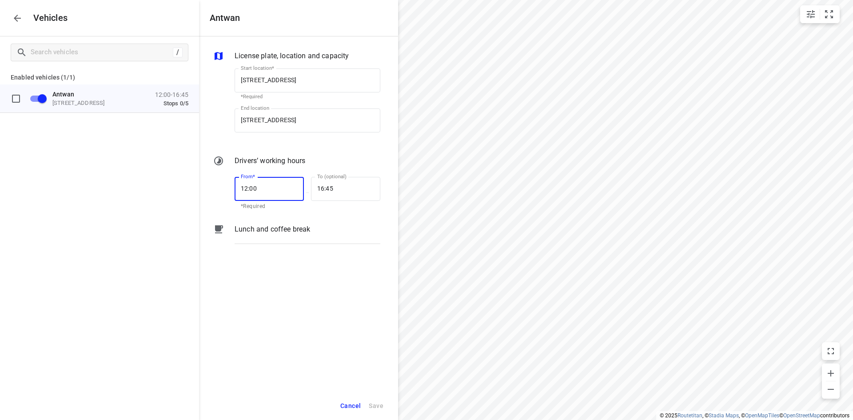
click at [250, 187] on input "12:00" at bounding box center [265, 189] width 60 height 24
type input "11:30"
click at [327, 188] on input "16:45" at bounding box center [341, 189] width 60 height 24
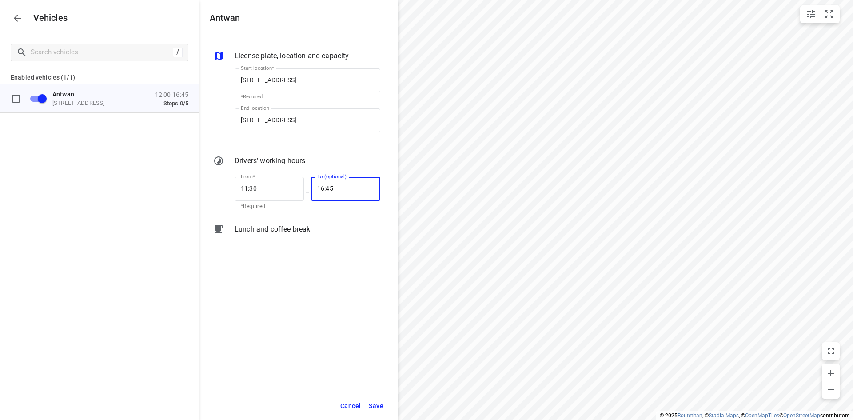
click at [327, 188] on input "16:45" at bounding box center [341, 189] width 60 height 24
type input "17:00"
click at [379, 400] on span "Save" at bounding box center [376, 405] width 15 height 11
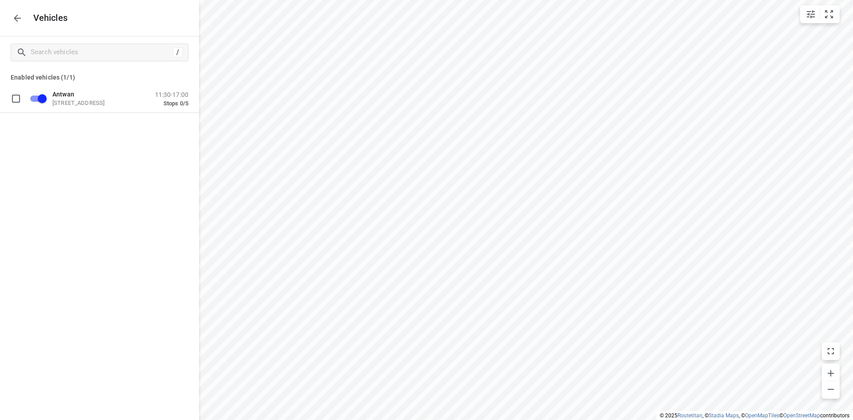
click at [13, 17] on icon "button" at bounding box center [17, 18] width 11 height 11
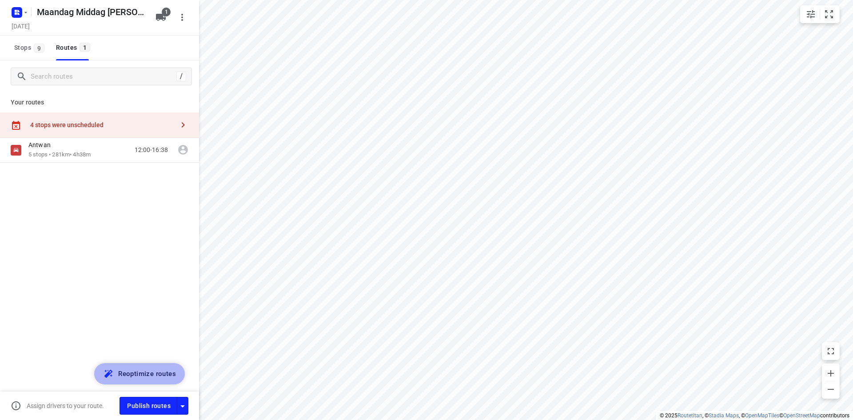
click at [143, 376] on span "Reoptimize routes" at bounding box center [147, 374] width 58 height 12
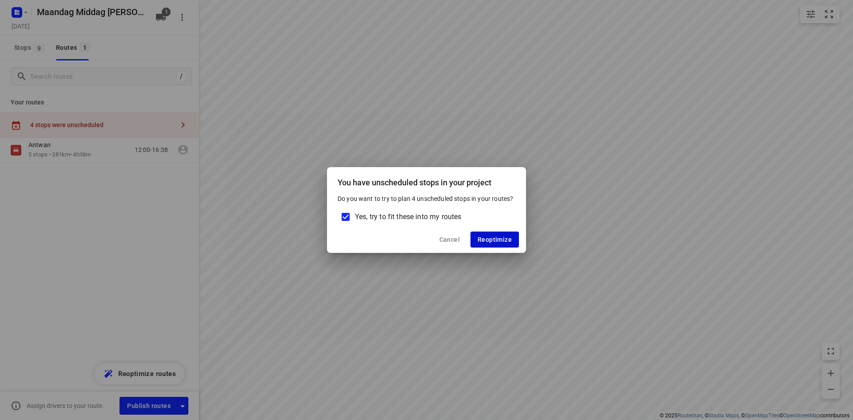
click at [485, 242] on span "Reoptimize" at bounding box center [495, 239] width 34 height 7
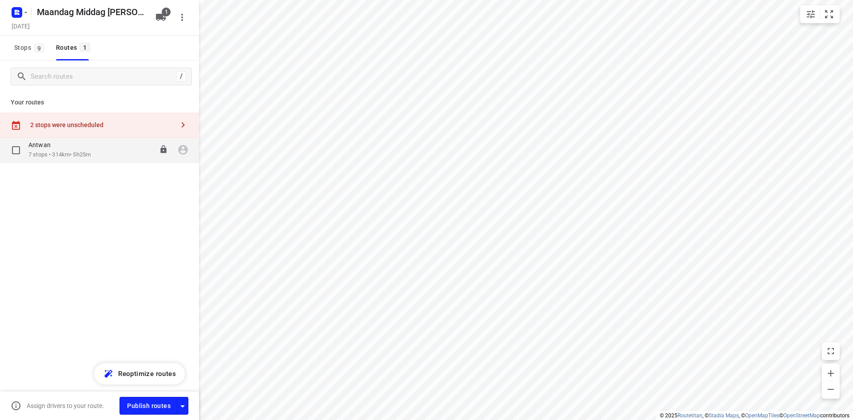
click at [84, 145] on div "Antwan" at bounding box center [59, 146] width 62 height 10
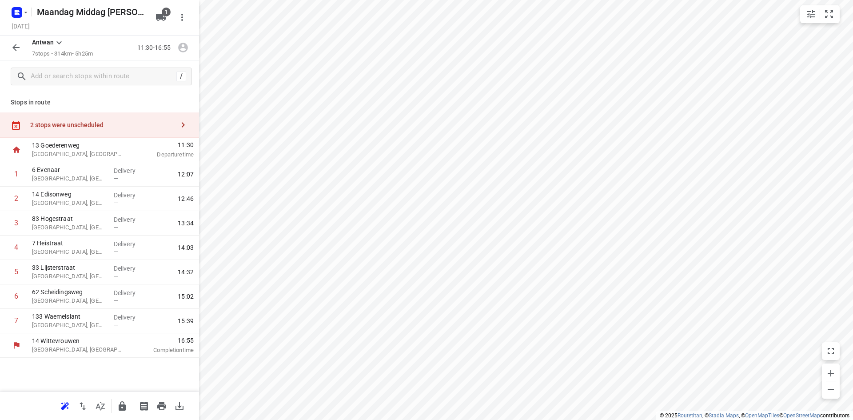
click at [111, 118] on div "2 stops were unscheduled" at bounding box center [99, 124] width 199 height 25
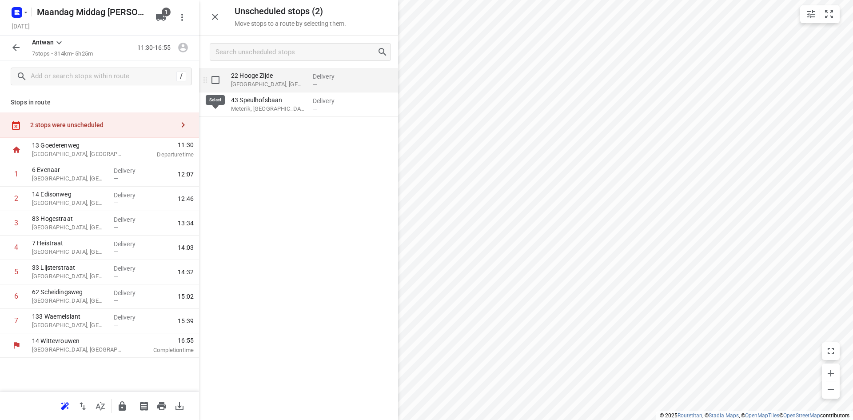
click at [217, 81] on input "grid" at bounding box center [216, 80] width 18 height 18
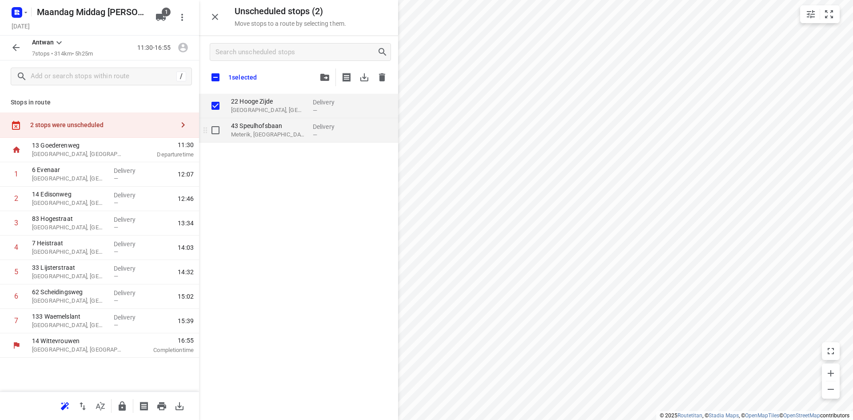
checkbox input "true"
click at [220, 133] on input "grid" at bounding box center [216, 130] width 18 height 18
checkbox input "true"
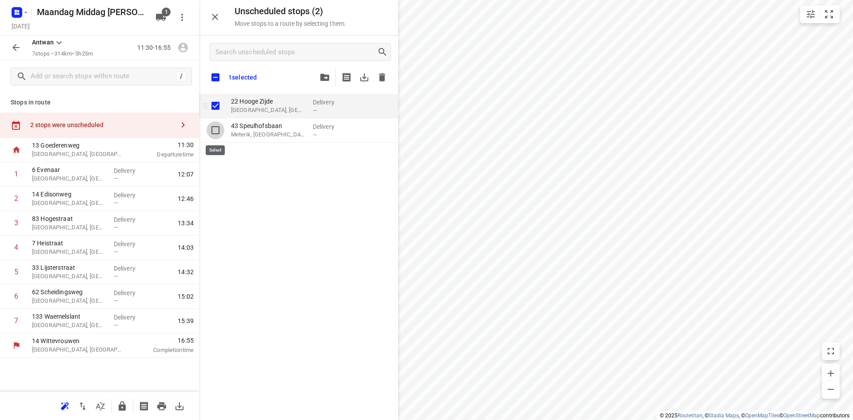
checkbox input "true"
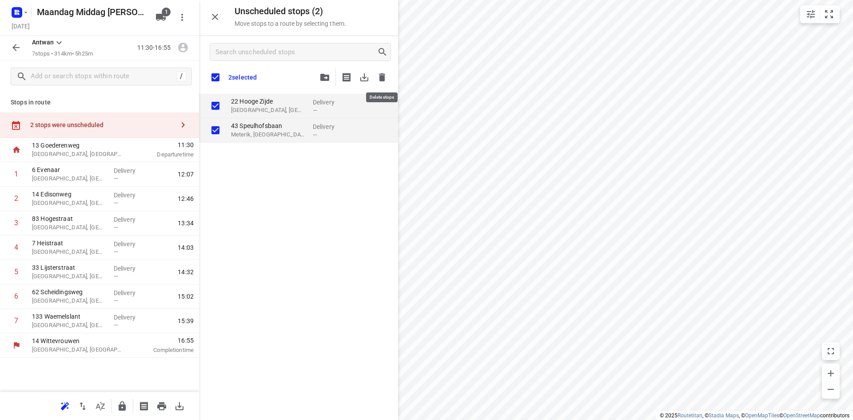
click at [387, 81] on icon "button" at bounding box center [382, 77] width 11 height 11
checkbox input "true"
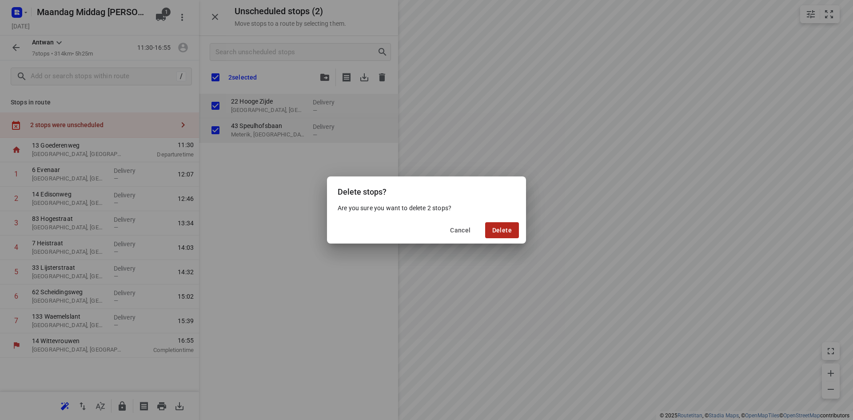
click at [510, 232] on span "Delete" at bounding box center [502, 230] width 20 height 7
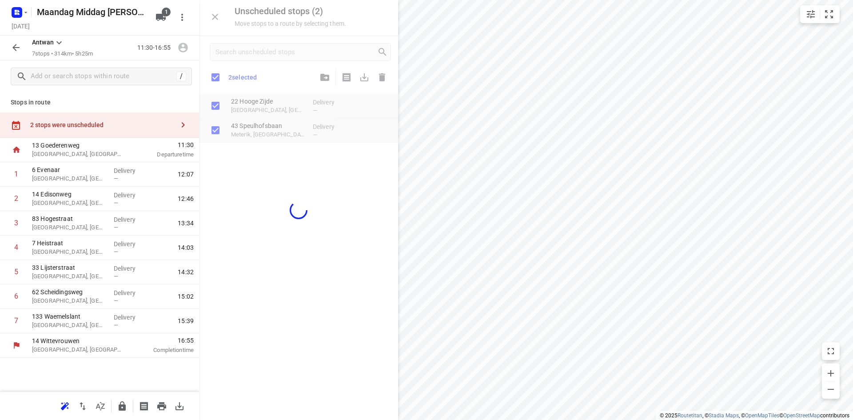
checkbox input "true"
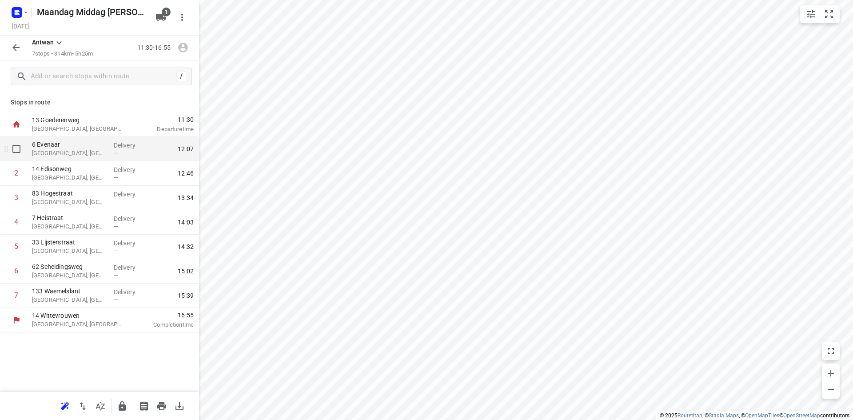
click at [105, 147] on p "6 Evenaar" at bounding box center [69, 144] width 75 height 9
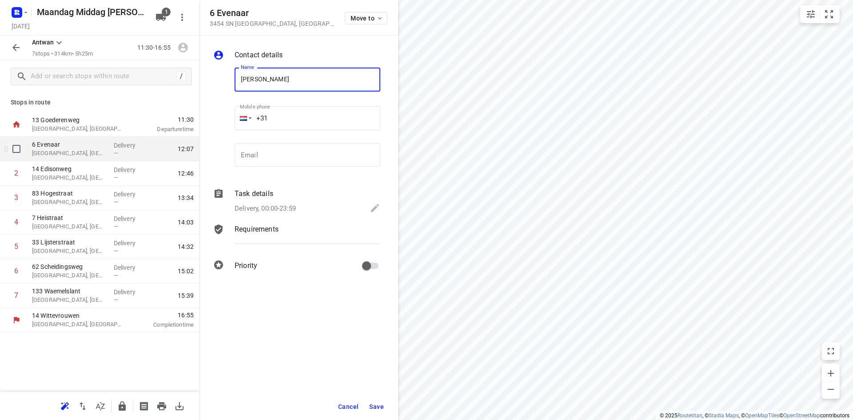
type input "[PERSON_NAME]"
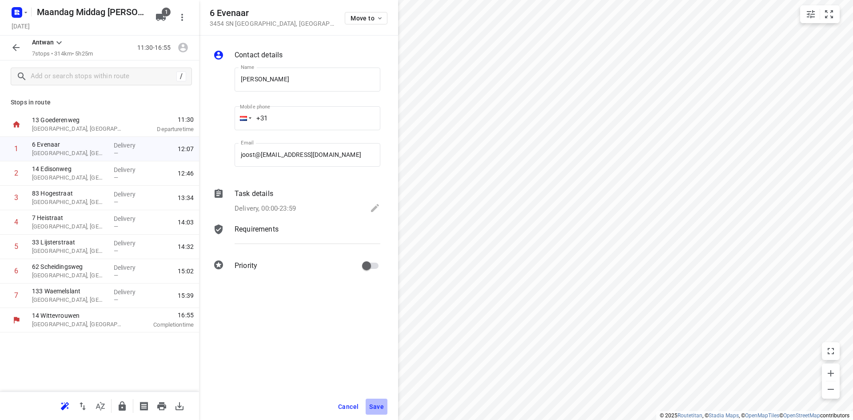
click at [378, 408] on span "Save" at bounding box center [376, 406] width 15 height 7
click at [263, 153] on input "joost@[EMAIL_ADDRESS][DOMAIN_NAME]" at bounding box center [308, 155] width 146 height 24
type input "[EMAIL_ADDRESS][DOMAIN_NAME]"
click at [377, 406] on span "Save" at bounding box center [376, 406] width 15 height 7
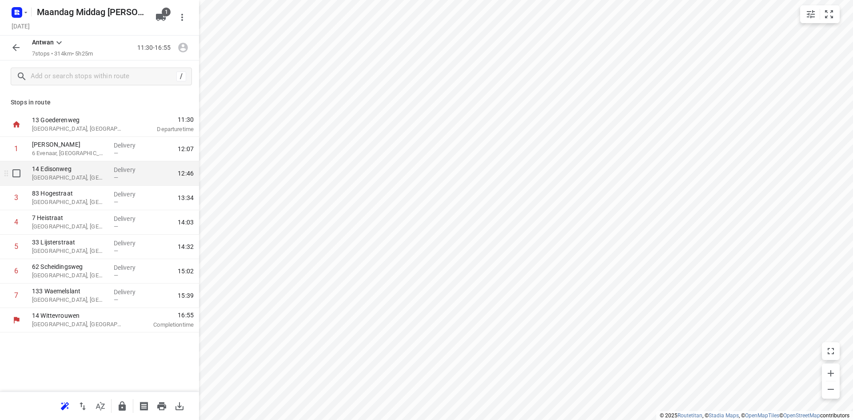
click at [79, 176] on p "[GEOGRAPHIC_DATA], [GEOGRAPHIC_DATA]" at bounding box center [69, 177] width 75 height 9
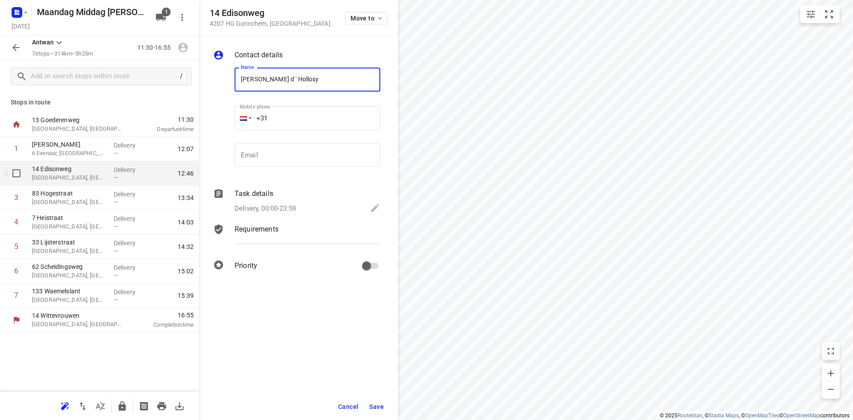
type input "[PERSON_NAME] d ' Hollosy"
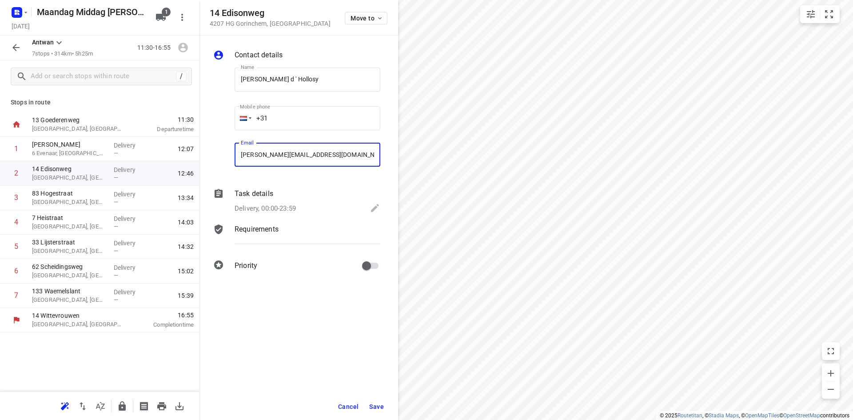
type input "[PERSON_NAME][EMAIL_ADDRESS][DOMAIN_NAME]"
click at [379, 401] on button "Save" at bounding box center [377, 407] width 22 height 16
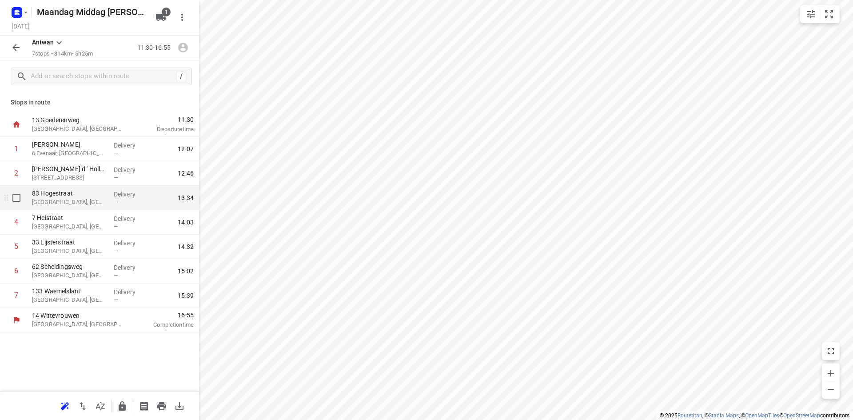
click at [67, 200] on p "[GEOGRAPHIC_DATA], [GEOGRAPHIC_DATA]" at bounding box center [69, 202] width 75 height 9
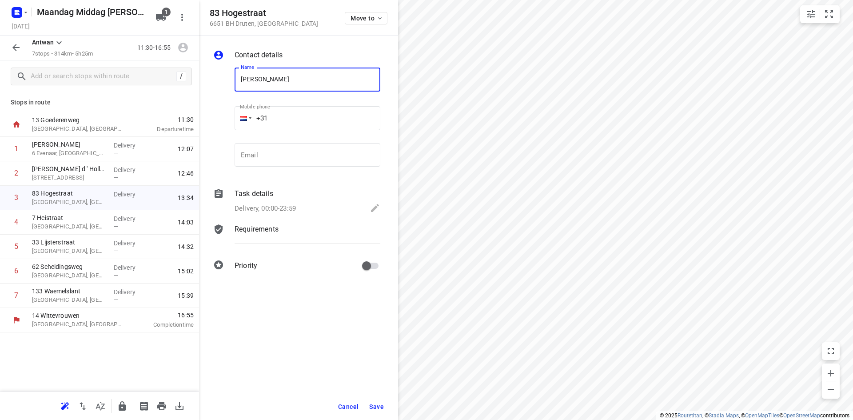
type input "[PERSON_NAME]"
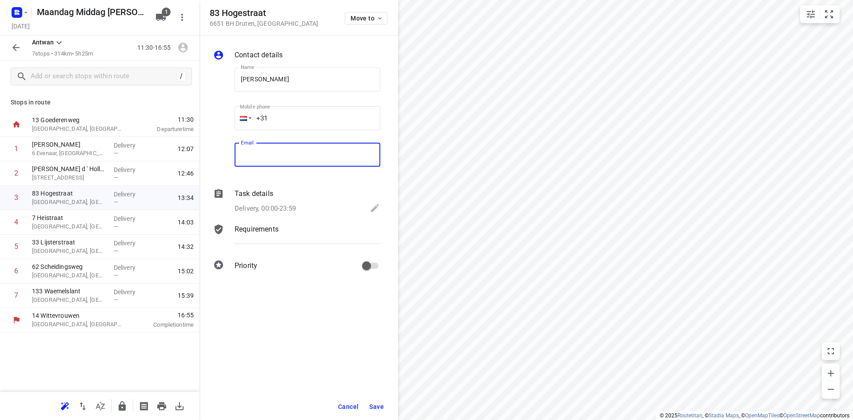
click at [288, 161] on input "email" at bounding box center [308, 155] width 146 height 24
type input "[EMAIL_ADDRESS][DOMAIN_NAME]"
click at [374, 406] on span "Save" at bounding box center [376, 406] width 15 height 7
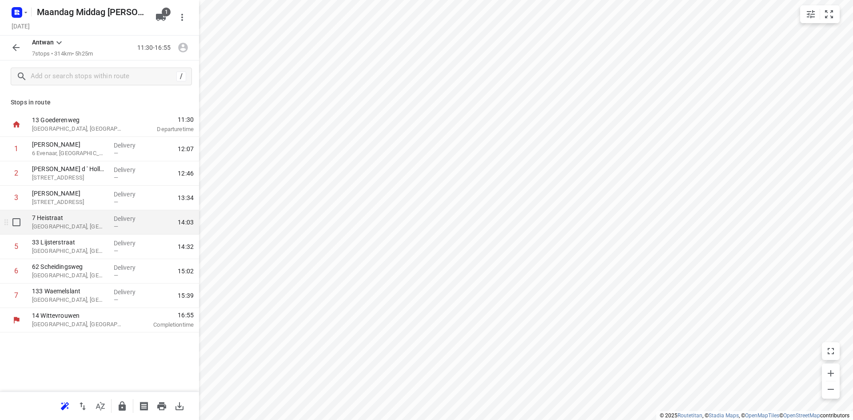
click at [84, 227] on p "[GEOGRAPHIC_DATA], [GEOGRAPHIC_DATA]" at bounding box center [69, 226] width 75 height 9
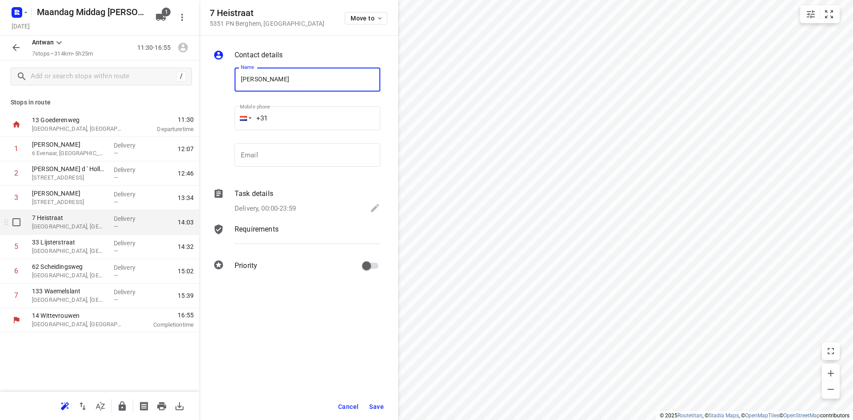
type input "[PERSON_NAME]"
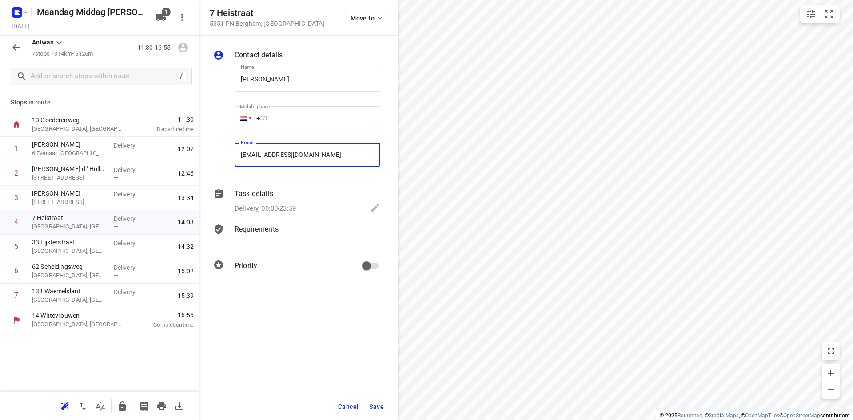
type input "[EMAIL_ADDRESS][DOMAIN_NAME]"
click at [377, 410] on button "Save" at bounding box center [377, 407] width 22 height 16
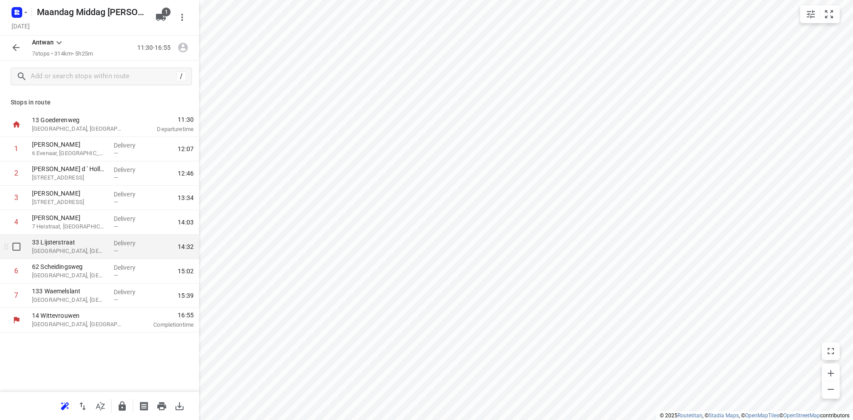
click at [60, 252] on p "[GEOGRAPHIC_DATA], [GEOGRAPHIC_DATA]" at bounding box center [69, 251] width 75 height 9
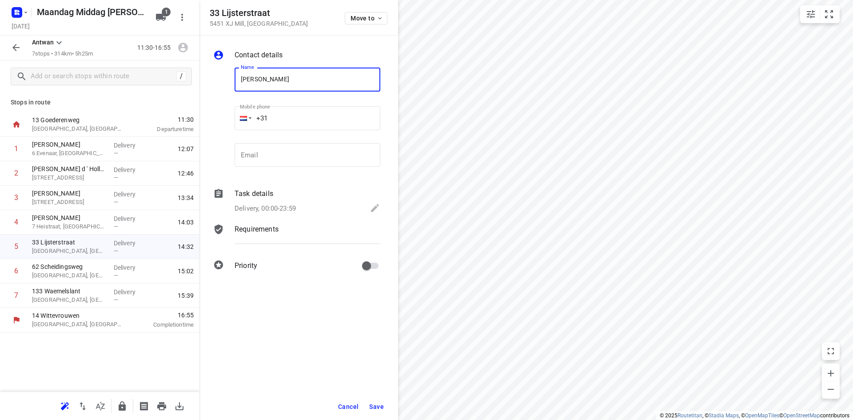
type input "[PERSON_NAME]"
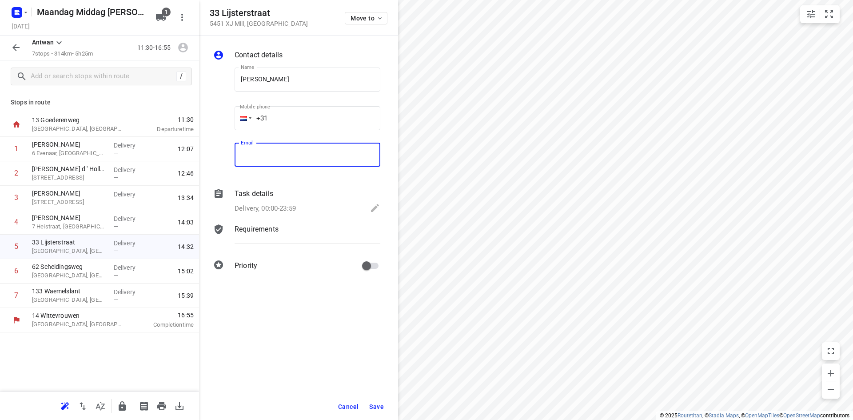
click at [290, 152] on input "email" at bounding box center [308, 155] width 146 height 24
type input "[EMAIL_ADDRESS][DOMAIN_NAME]"
click at [384, 404] on button "Save" at bounding box center [377, 407] width 22 height 16
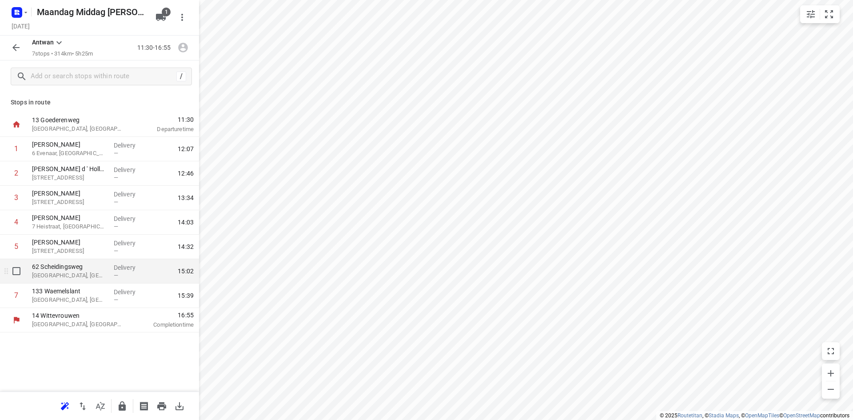
click at [67, 273] on p "[GEOGRAPHIC_DATA], [GEOGRAPHIC_DATA]" at bounding box center [69, 275] width 75 height 9
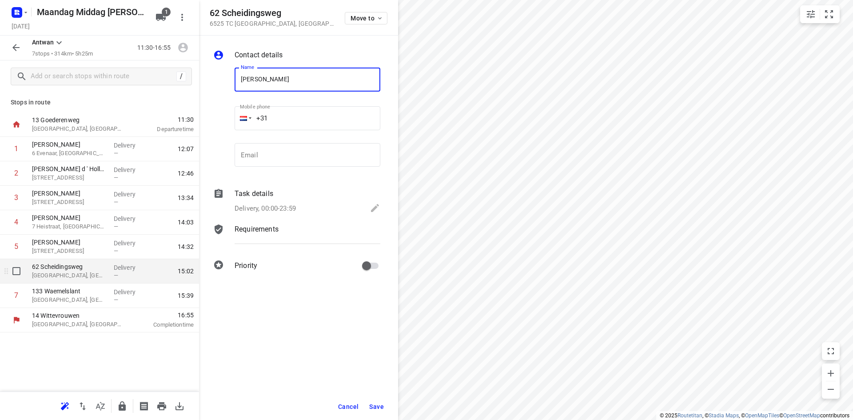
type input "[PERSON_NAME]"
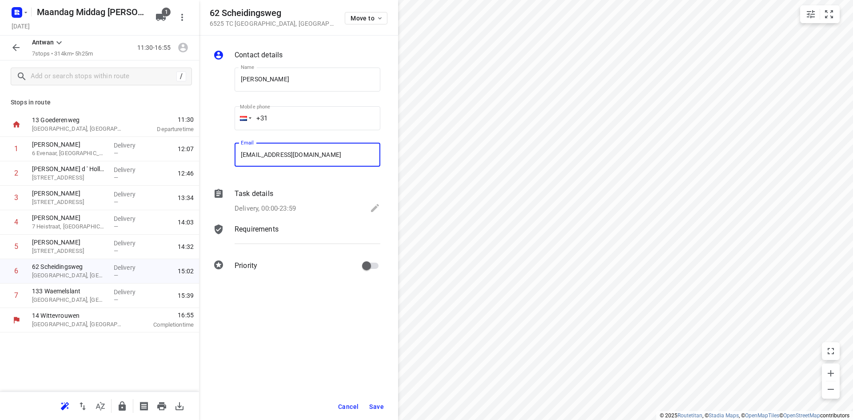
type input "[EMAIL_ADDRESS][DOMAIN_NAME]"
click at [377, 405] on span "Save" at bounding box center [376, 406] width 15 height 7
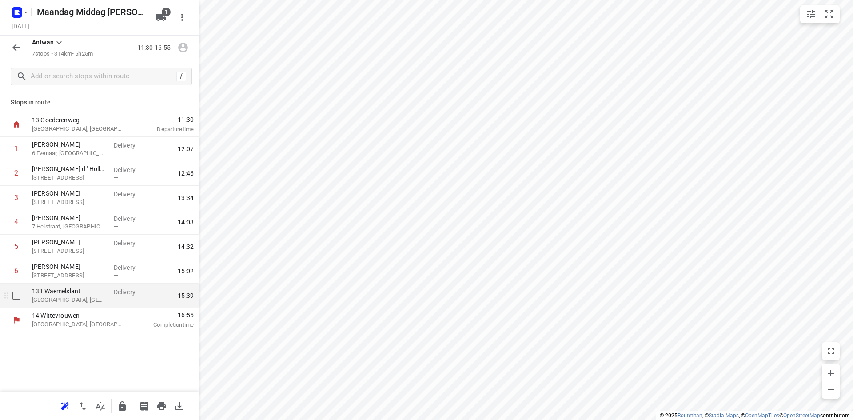
click at [76, 290] on p "133 Waemelslant" at bounding box center [69, 291] width 75 height 9
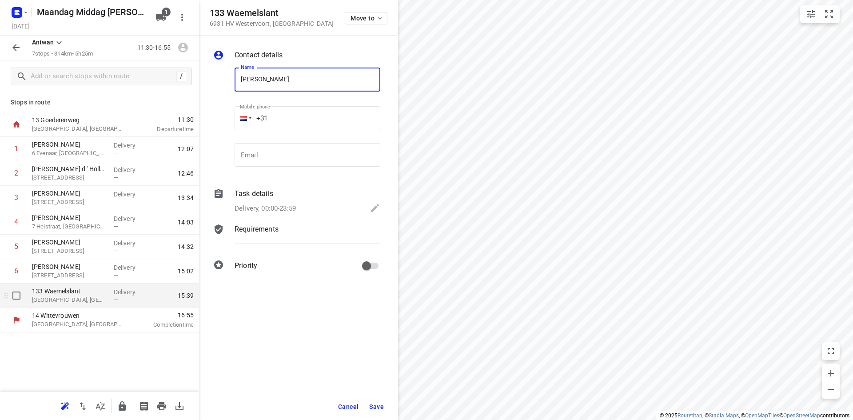
type input "[PERSON_NAME]"
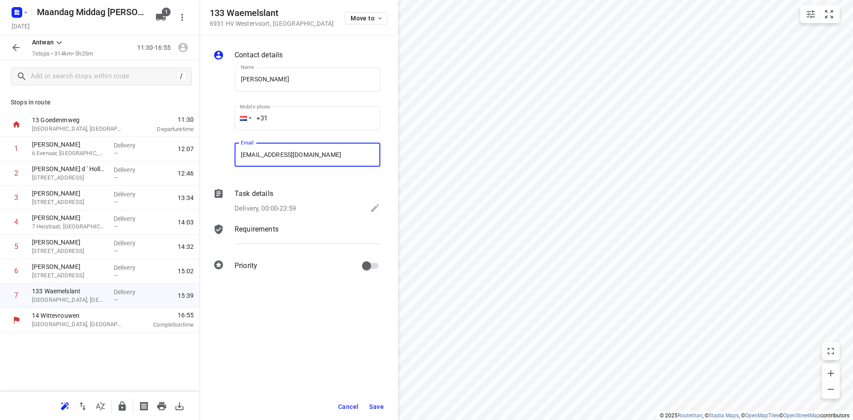
type input "[EMAIL_ADDRESS][DOMAIN_NAME]"
click at [389, 404] on div "Cancel Save" at bounding box center [298, 406] width 199 height 27
click at [385, 405] on button "Save" at bounding box center [377, 407] width 22 height 16
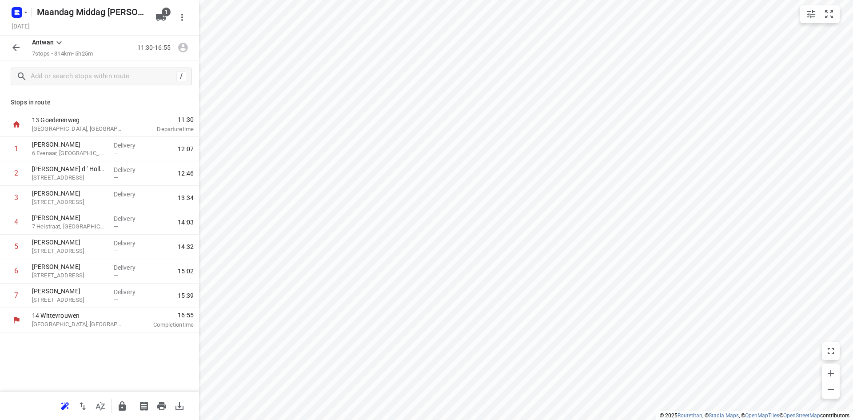
click at [118, 356] on div "Stops in route 13 Goederenweg [GEOGRAPHIC_DATA], [GEOGRAPHIC_DATA] 11:30 Depart…" at bounding box center [99, 241] width 199 height 299
click at [28, 91] on div "/" at bounding box center [99, 76] width 199 height 32
click at [16, 48] on icon "button" at bounding box center [16, 47] width 11 height 11
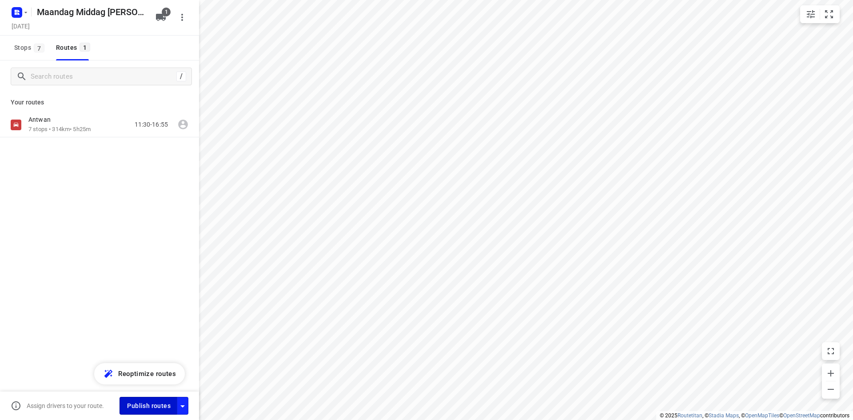
click at [150, 406] on span "Publish routes" at bounding box center [149, 405] width 44 height 11
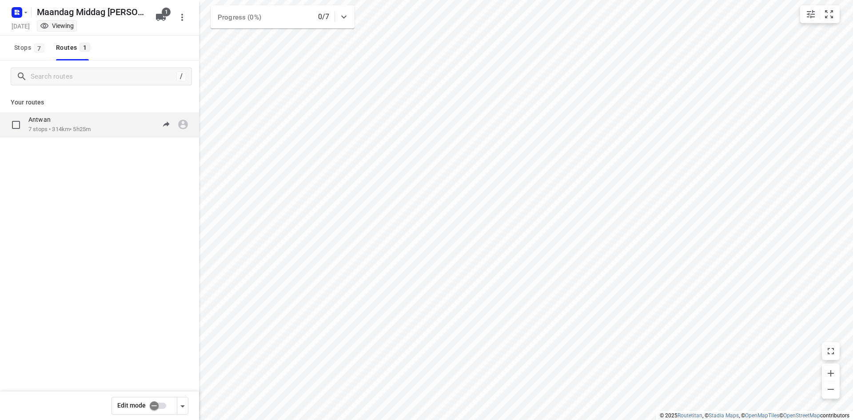
click at [89, 128] on p "7 stops • 314km • 5h25m" at bounding box center [59, 129] width 62 height 8
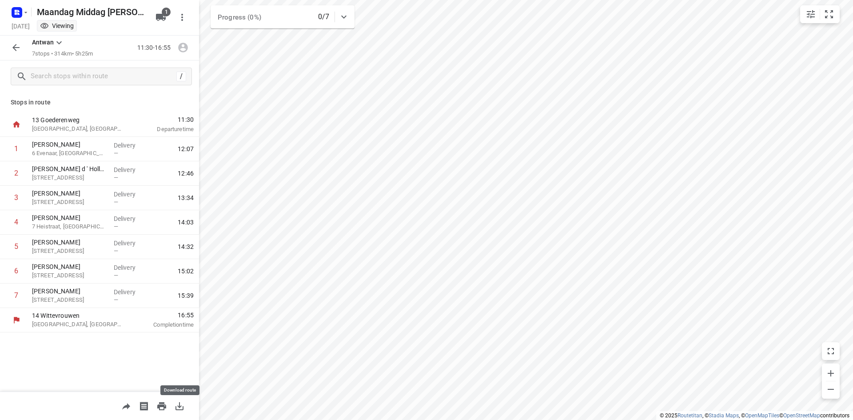
click at [177, 407] on icon "button" at bounding box center [179, 406] width 11 height 11
drag, startPoint x: 16, startPoint y: 47, endPoint x: 21, endPoint y: 30, distance: 17.3
click at [17, 46] on icon "button" at bounding box center [16, 47] width 11 height 11
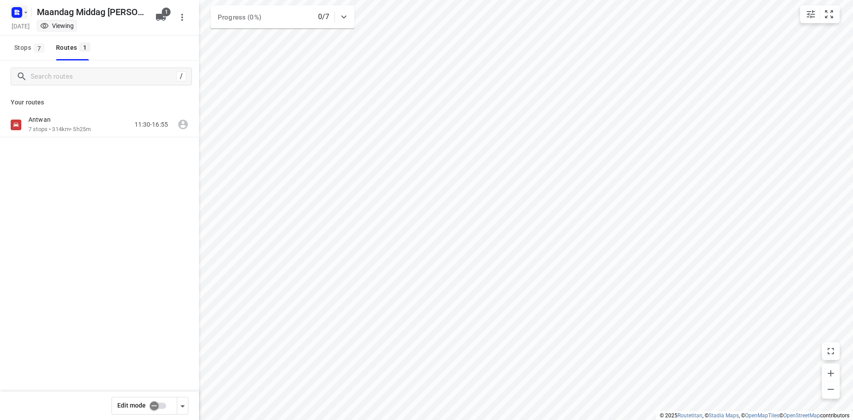
click at [17, 9] on rect "button" at bounding box center [17, 12] width 11 height 11
click at [39, 33] on p "Back to projects" at bounding box center [55, 31] width 50 height 10
